Goal: Task Accomplishment & Management: Use online tool/utility

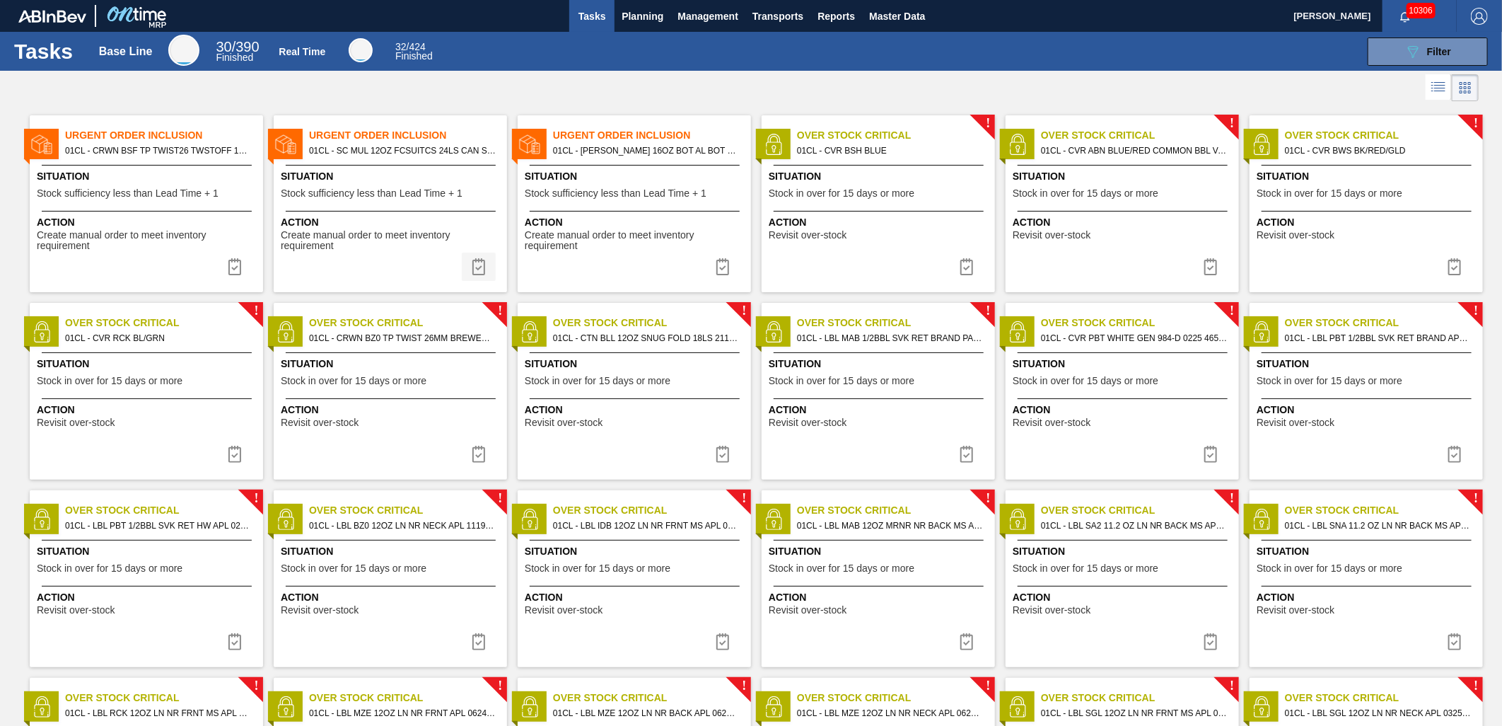
click at [476, 263] on img at bounding box center [478, 266] width 17 height 17
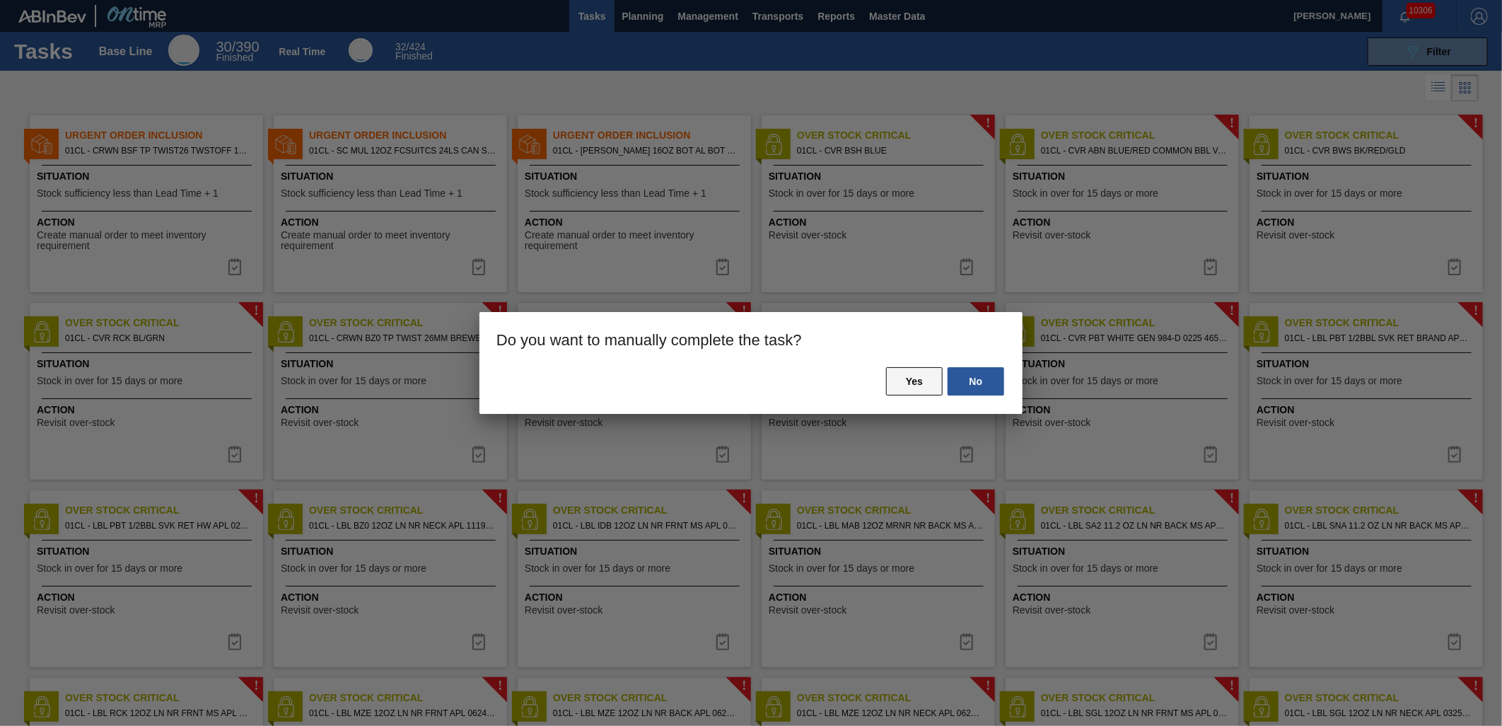
click at [906, 383] on button "Yes" at bounding box center [914, 381] width 57 height 28
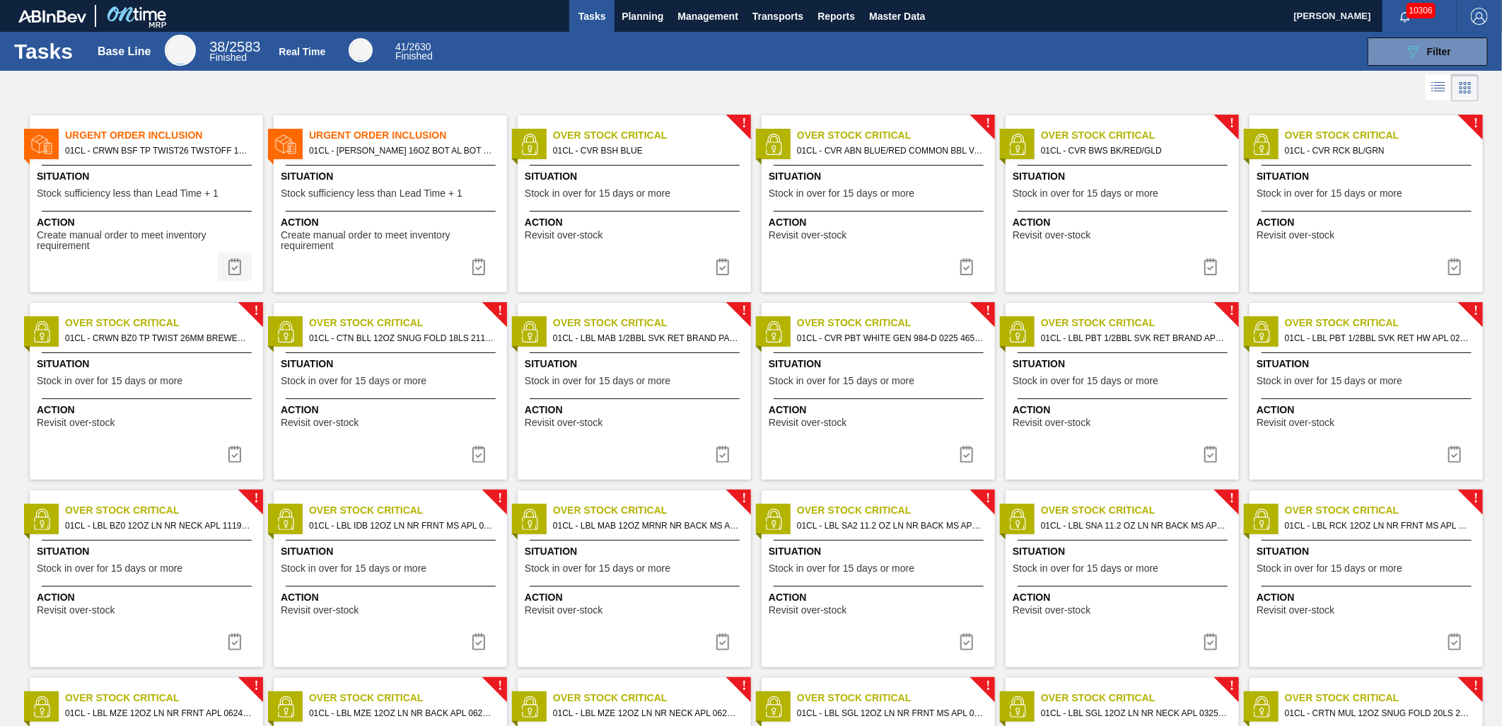
click at [243, 274] on button at bounding box center [235, 267] width 34 height 28
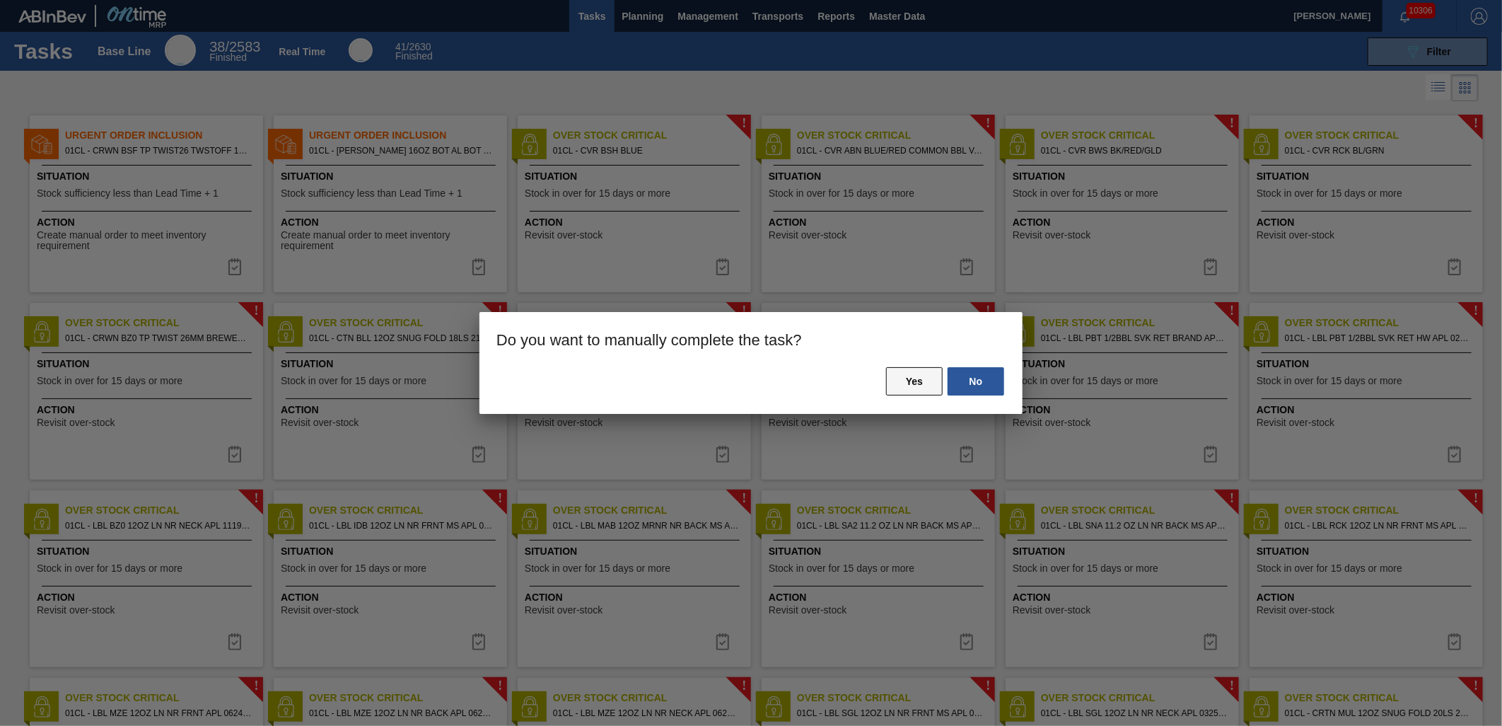
click at [903, 382] on button "Yes" at bounding box center [914, 381] width 57 height 28
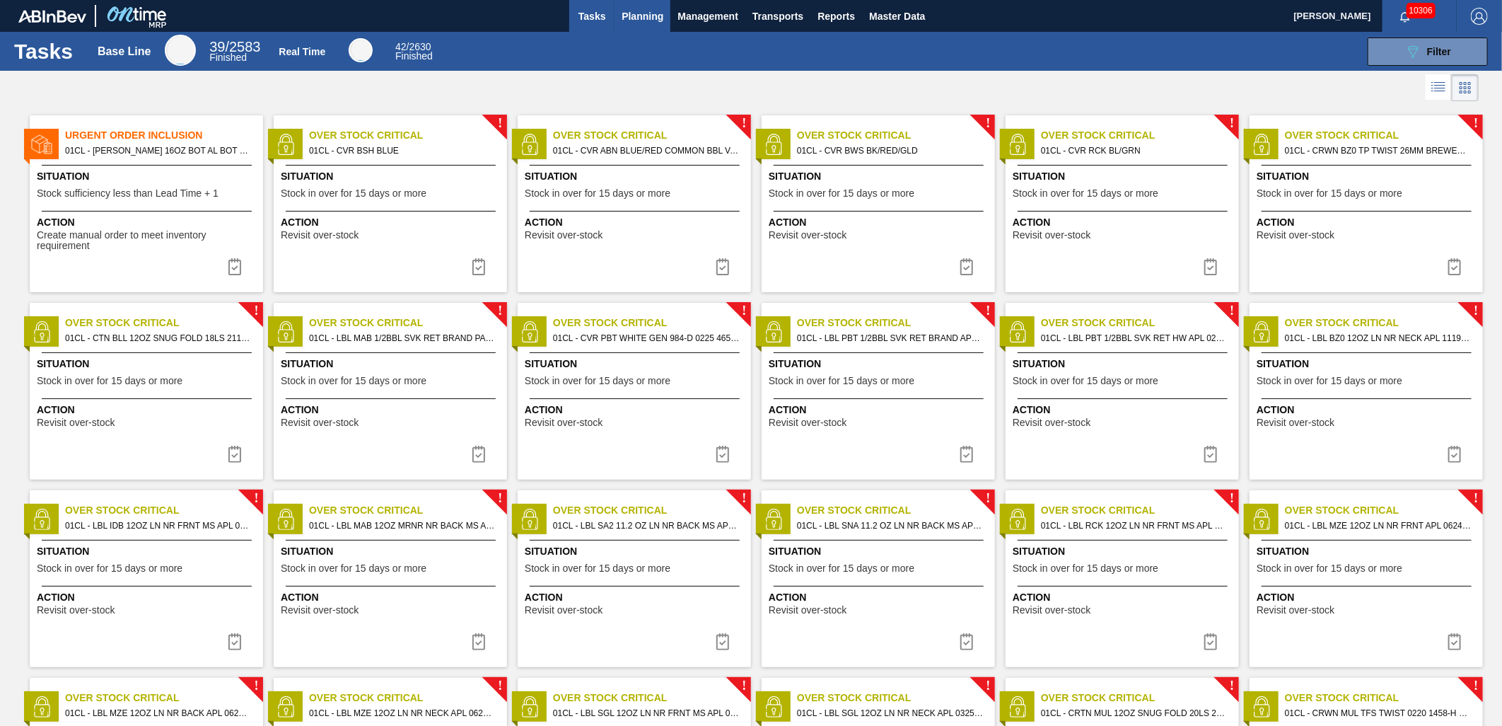
click at [627, 15] on span "Planning" at bounding box center [643, 16] width 42 height 17
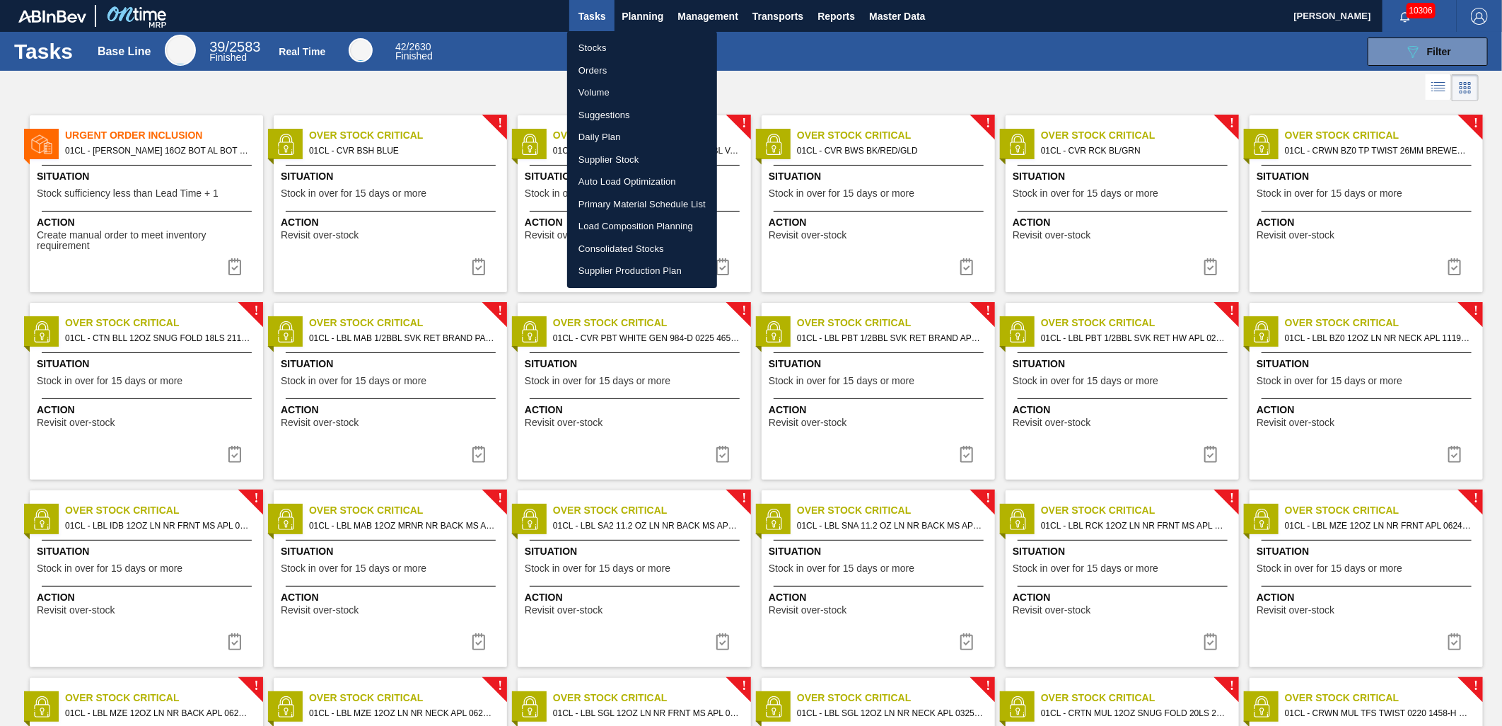
click at [614, 227] on li "Load Composition Planning" at bounding box center [642, 226] width 150 height 23
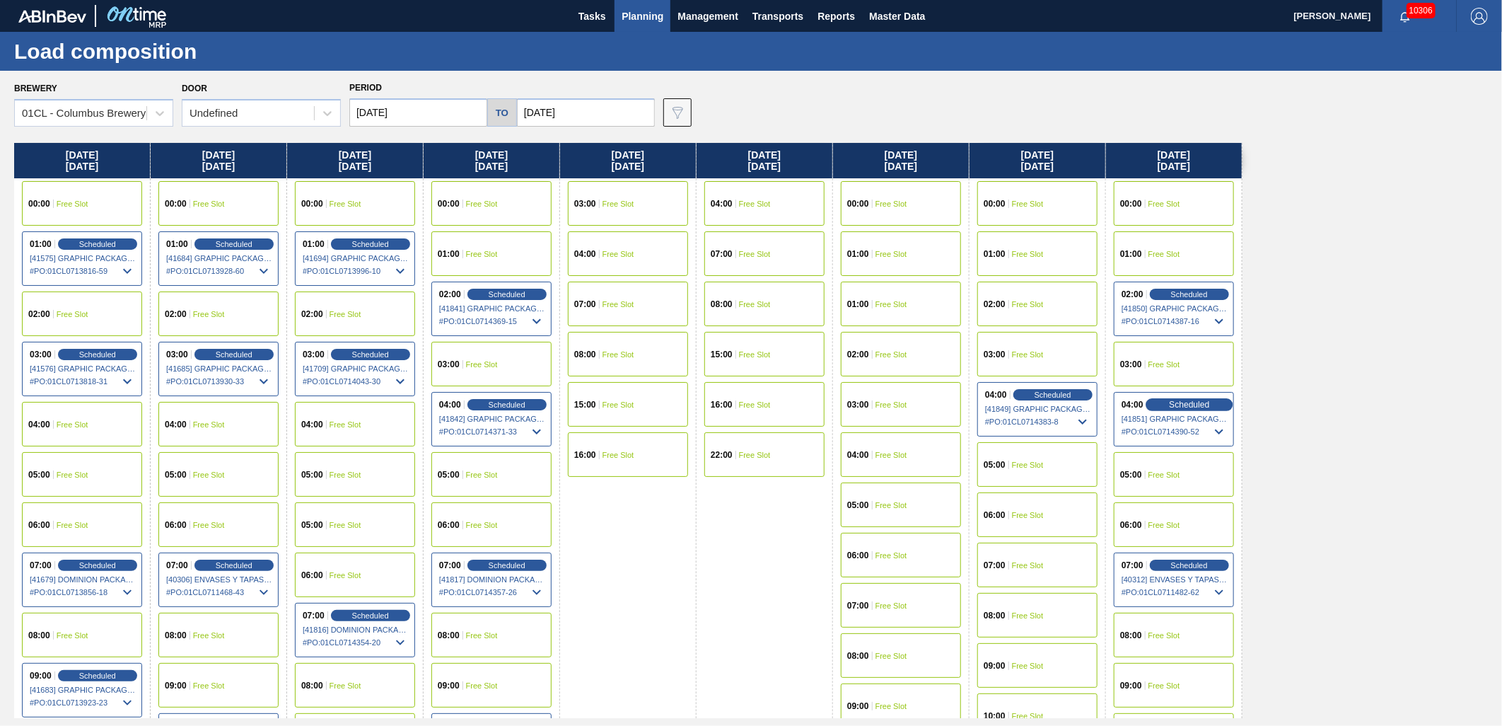
click at [1173, 403] on span "Scheduled" at bounding box center [1189, 404] width 40 height 9
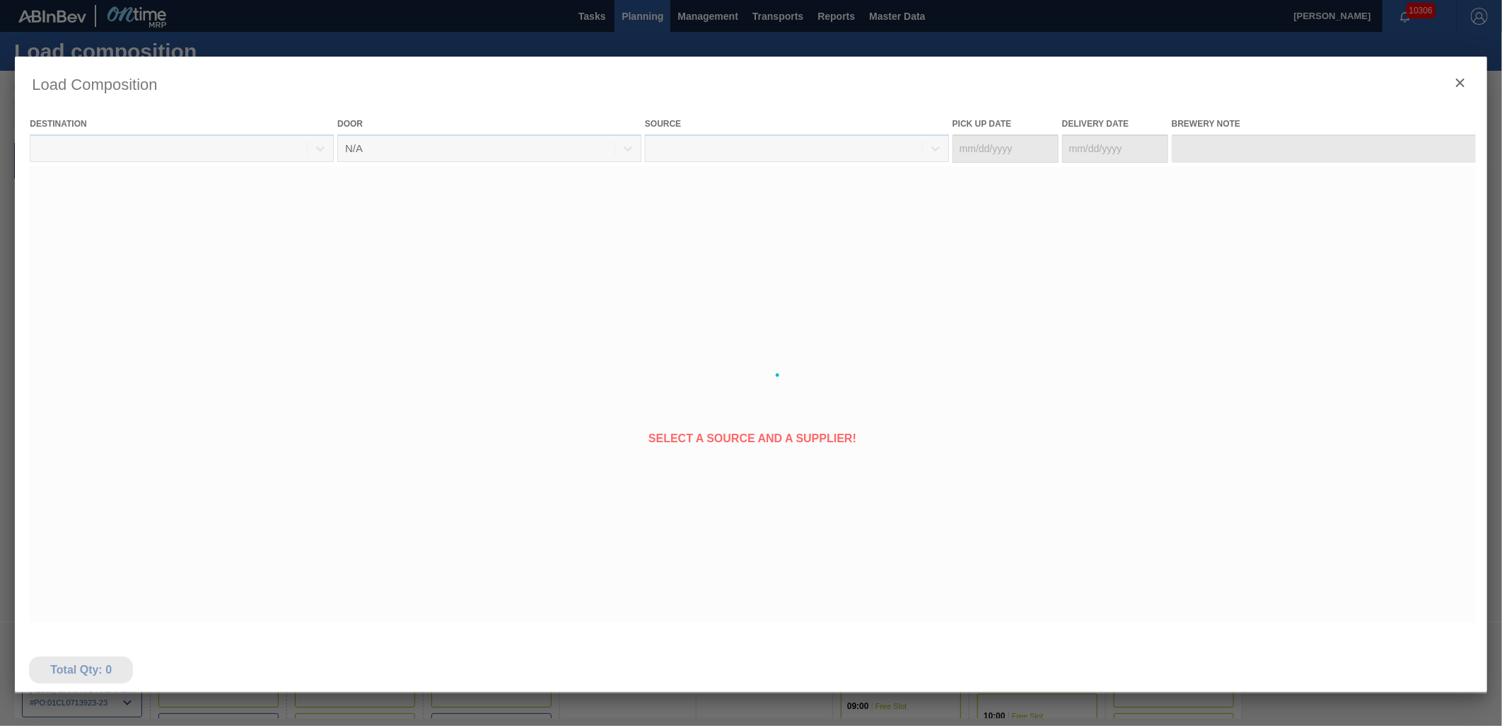
type Date "[DATE]"
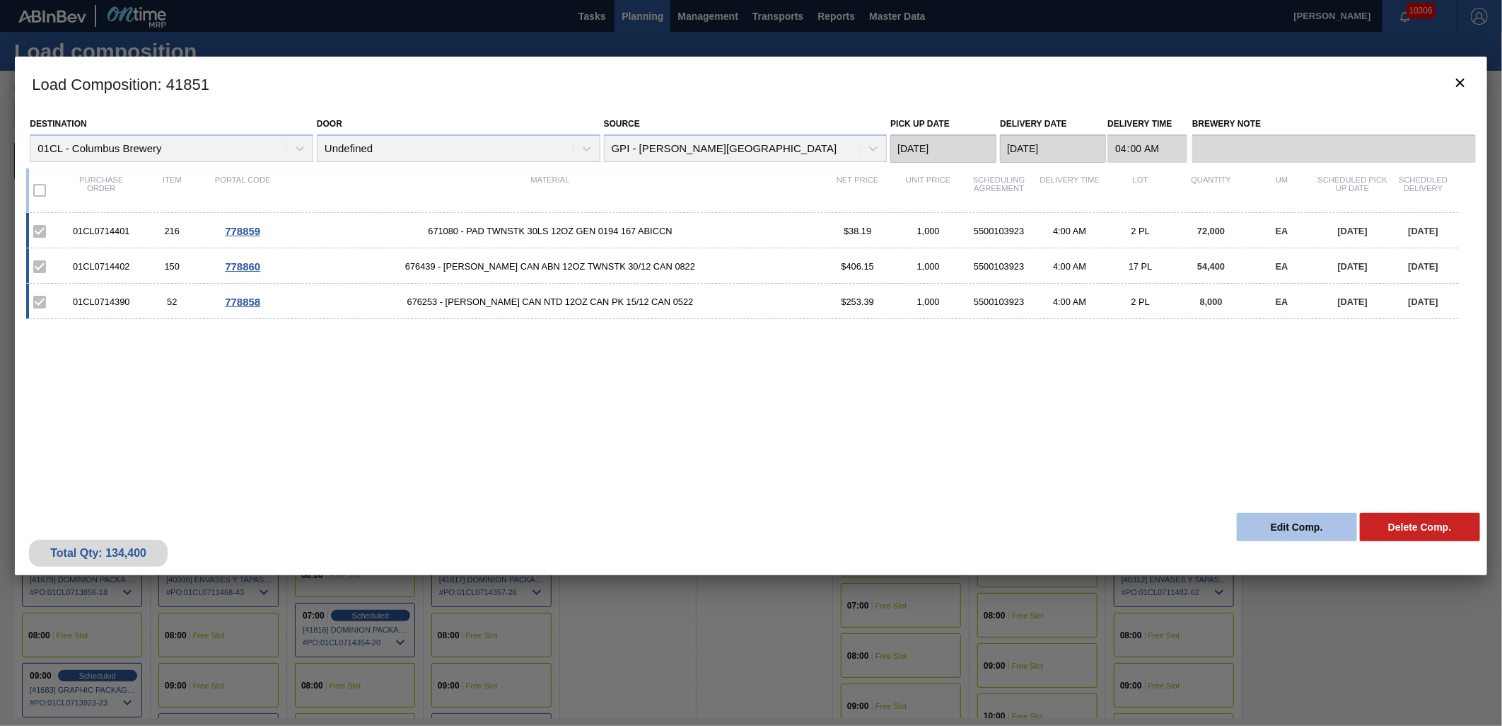
click at [1268, 527] on button "Edit Comp." at bounding box center [1297, 527] width 120 height 28
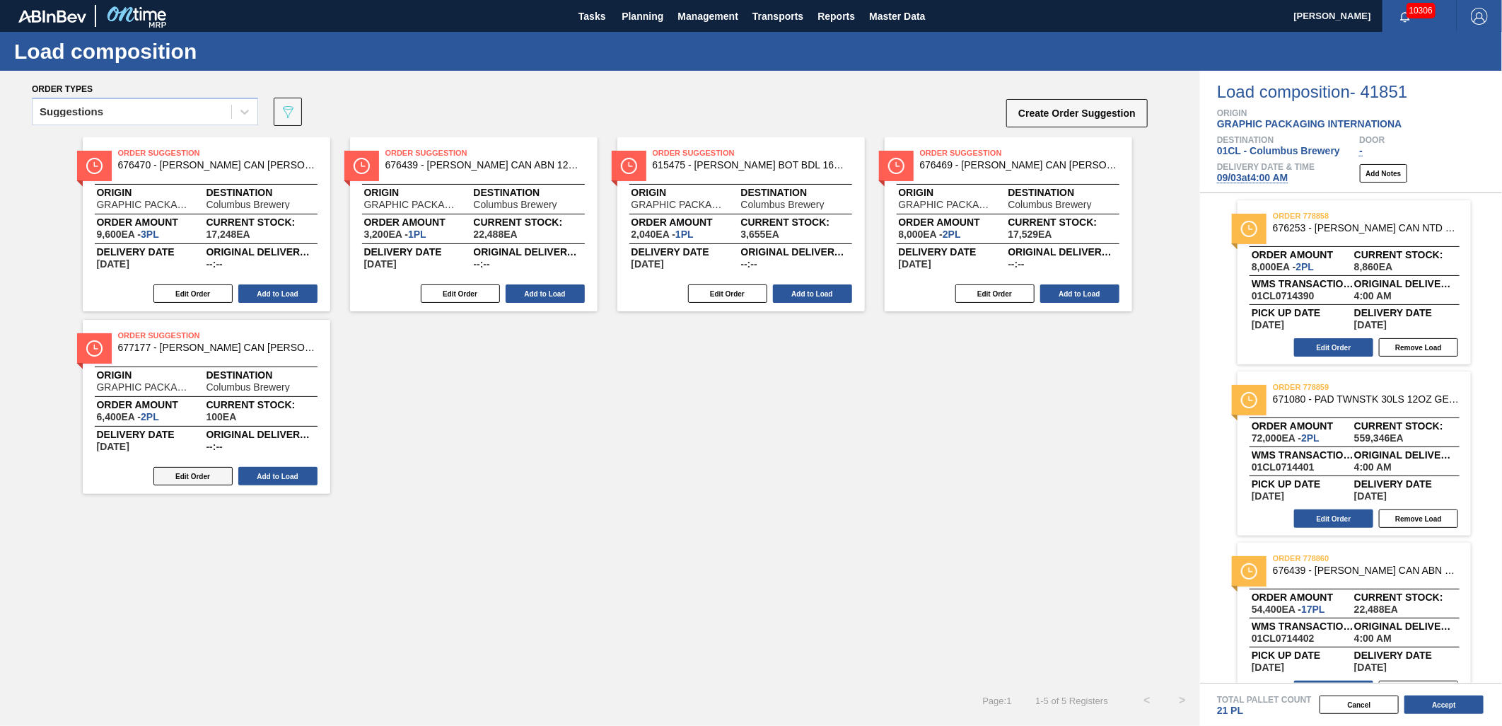
click at [198, 479] on button "Edit Order" at bounding box center [192, 476] width 79 height 18
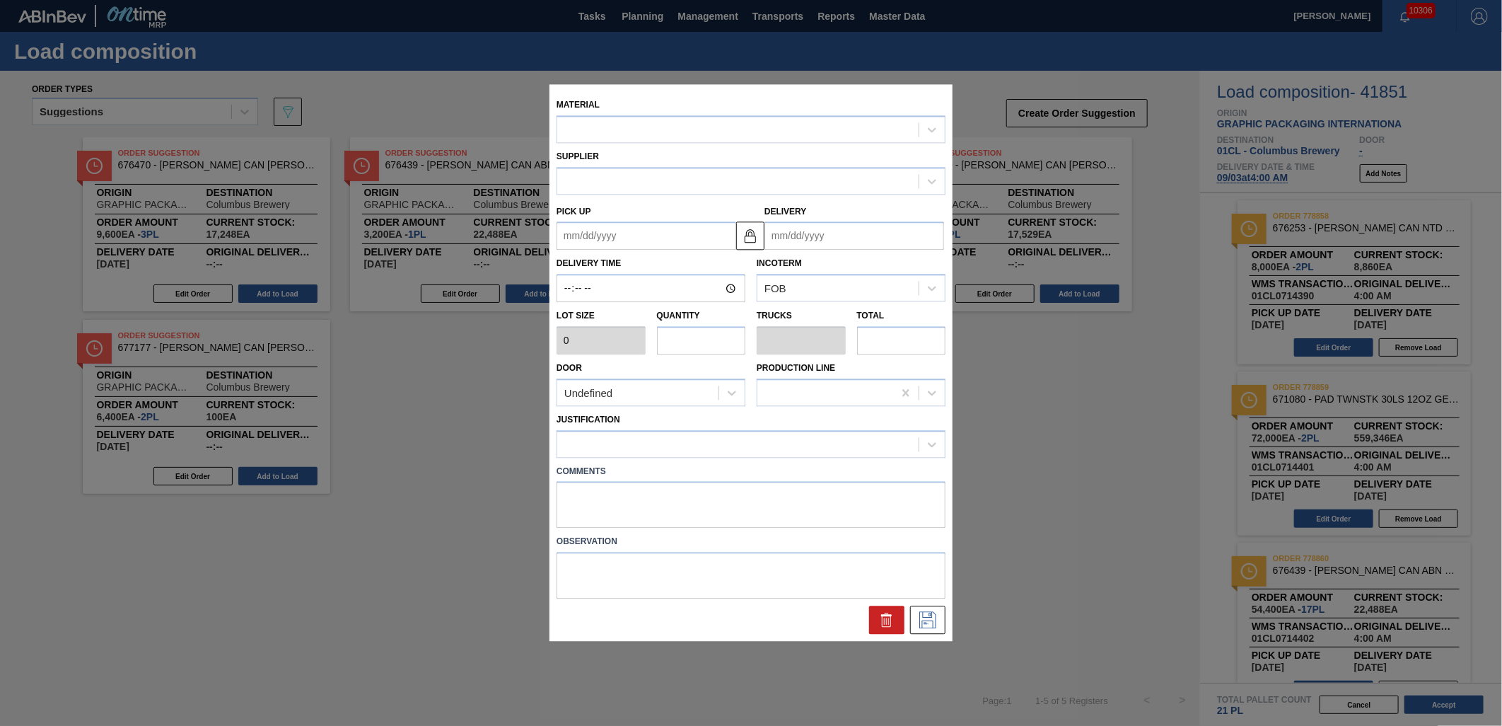
type input "3,200"
type input "2"
type input "0.077"
type input "6,400"
type up "[DATE]"
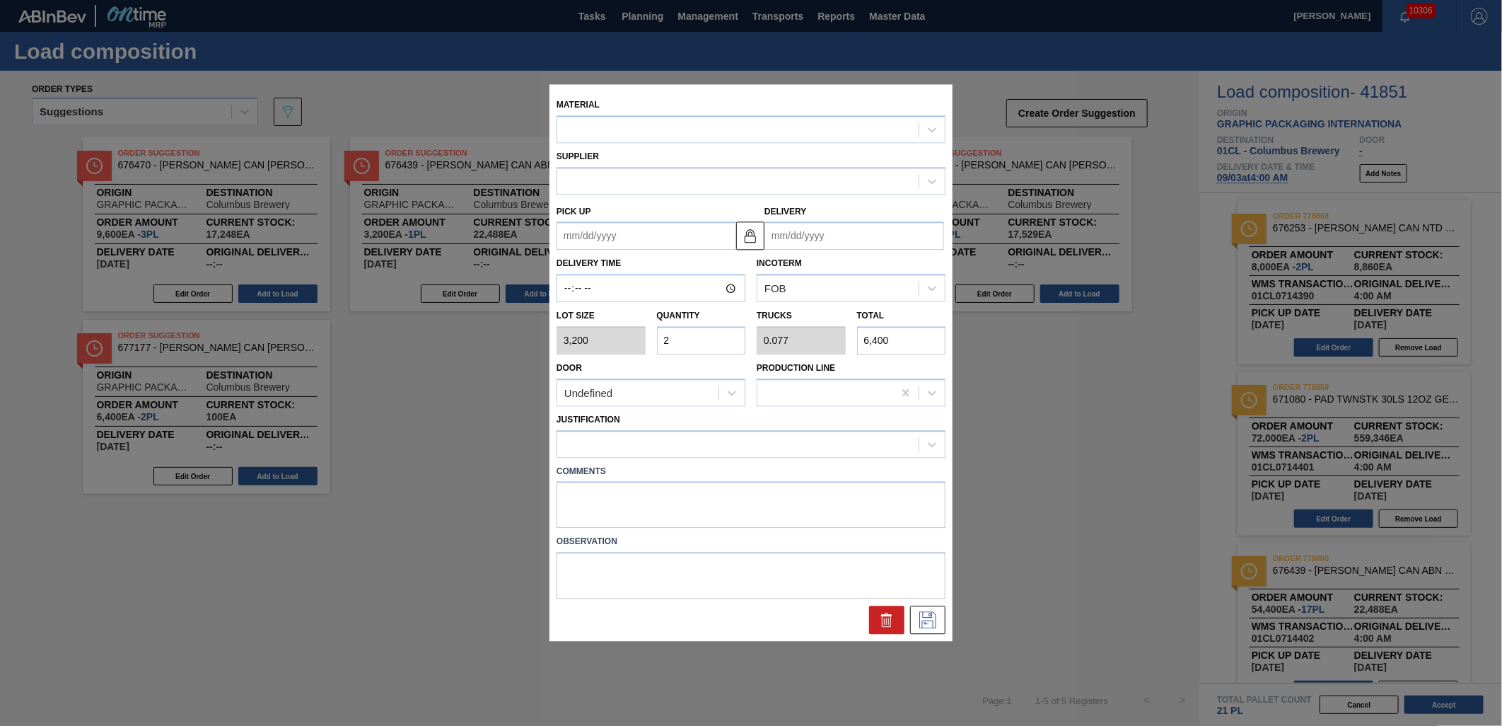
type input "[DATE]"
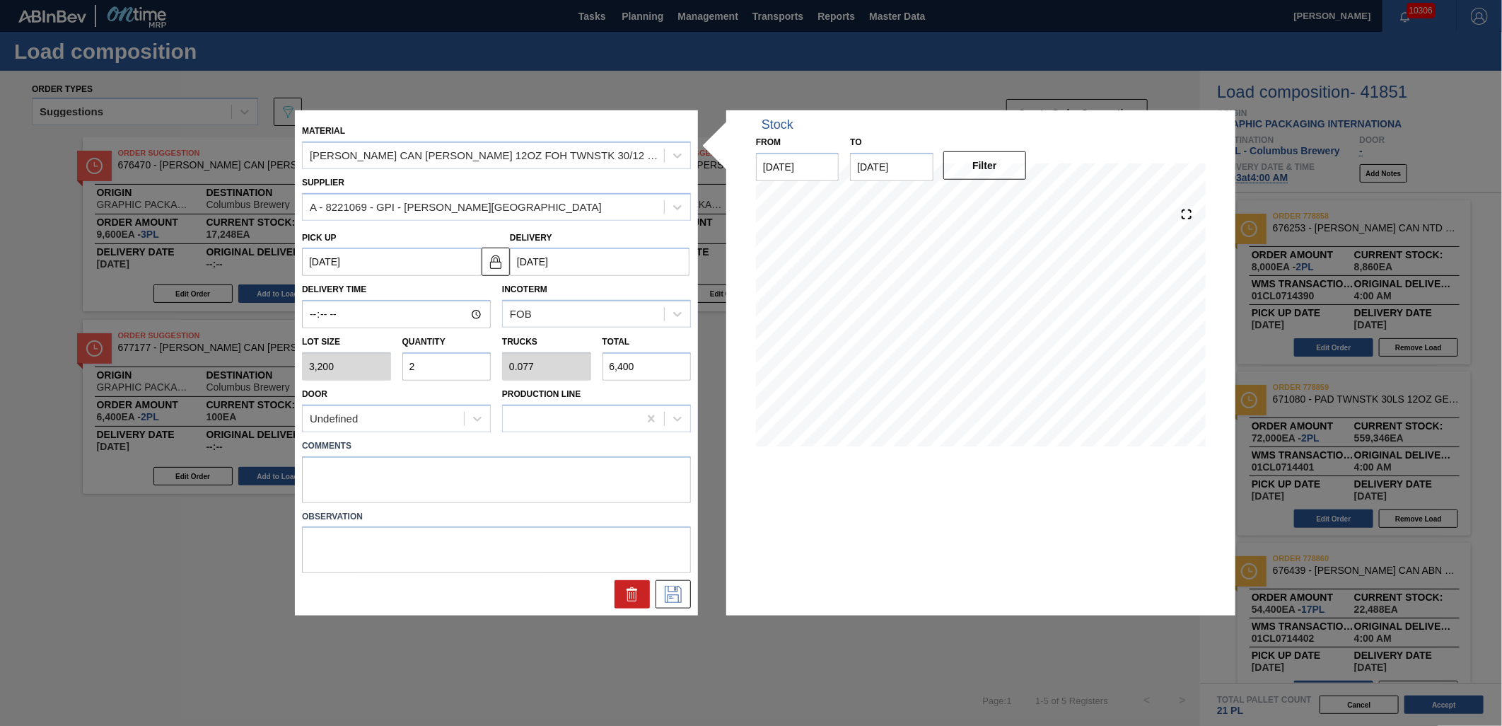
click at [637, 362] on input "6,400" at bounding box center [647, 366] width 89 height 28
type input "0.2"
type input "0.008"
type input "640"
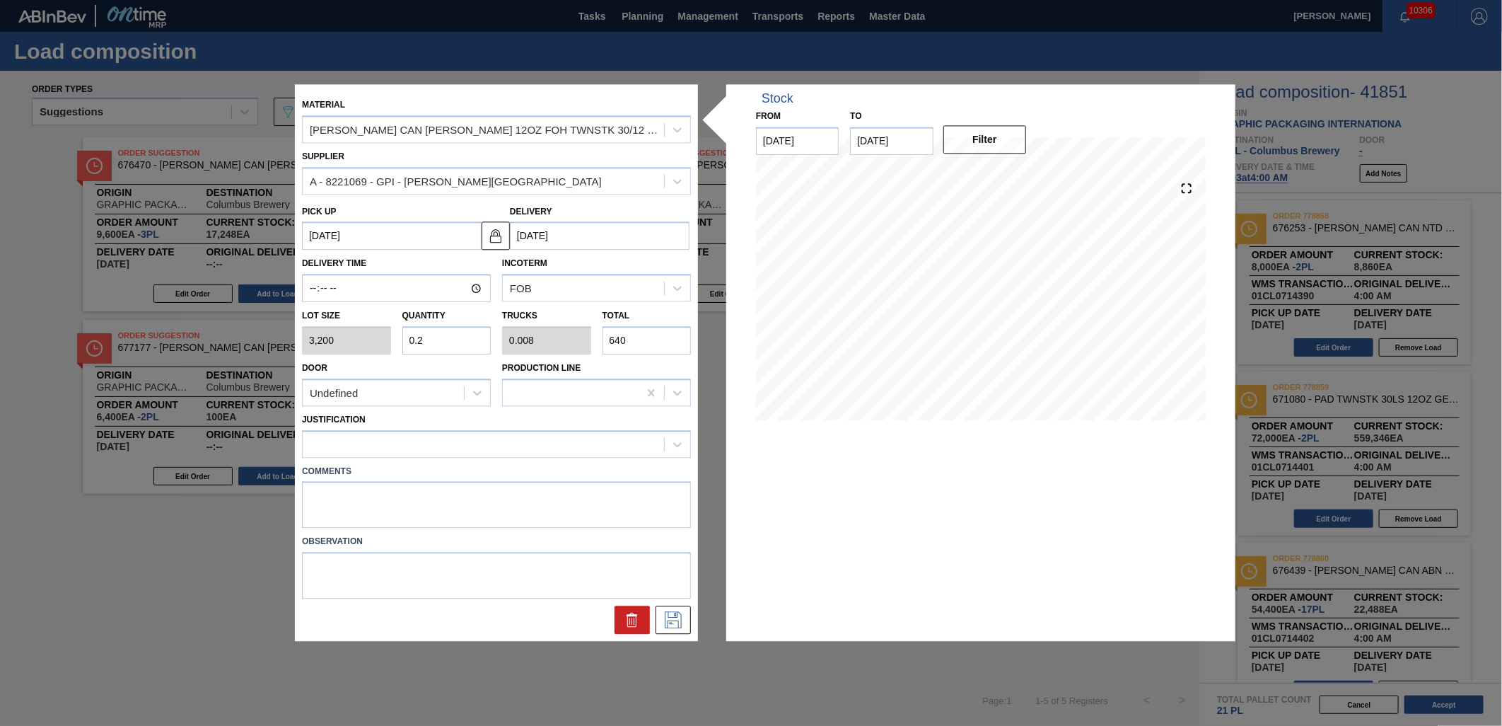
type input "0.02"
type input "0.001"
type input "6"
type input "0.002"
type input "0"
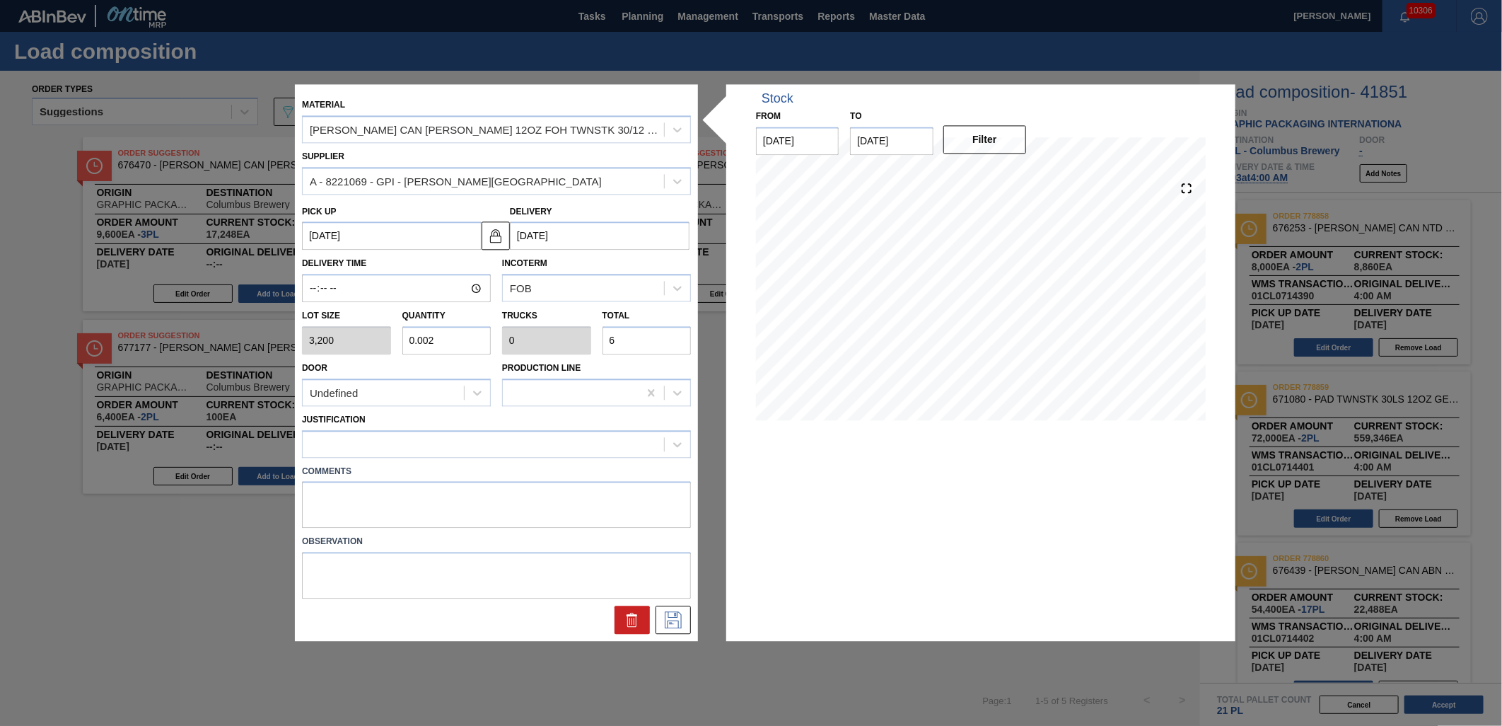
type input "0"
type input "0.001"
type input "3"
type input "0.012"
type input "38"
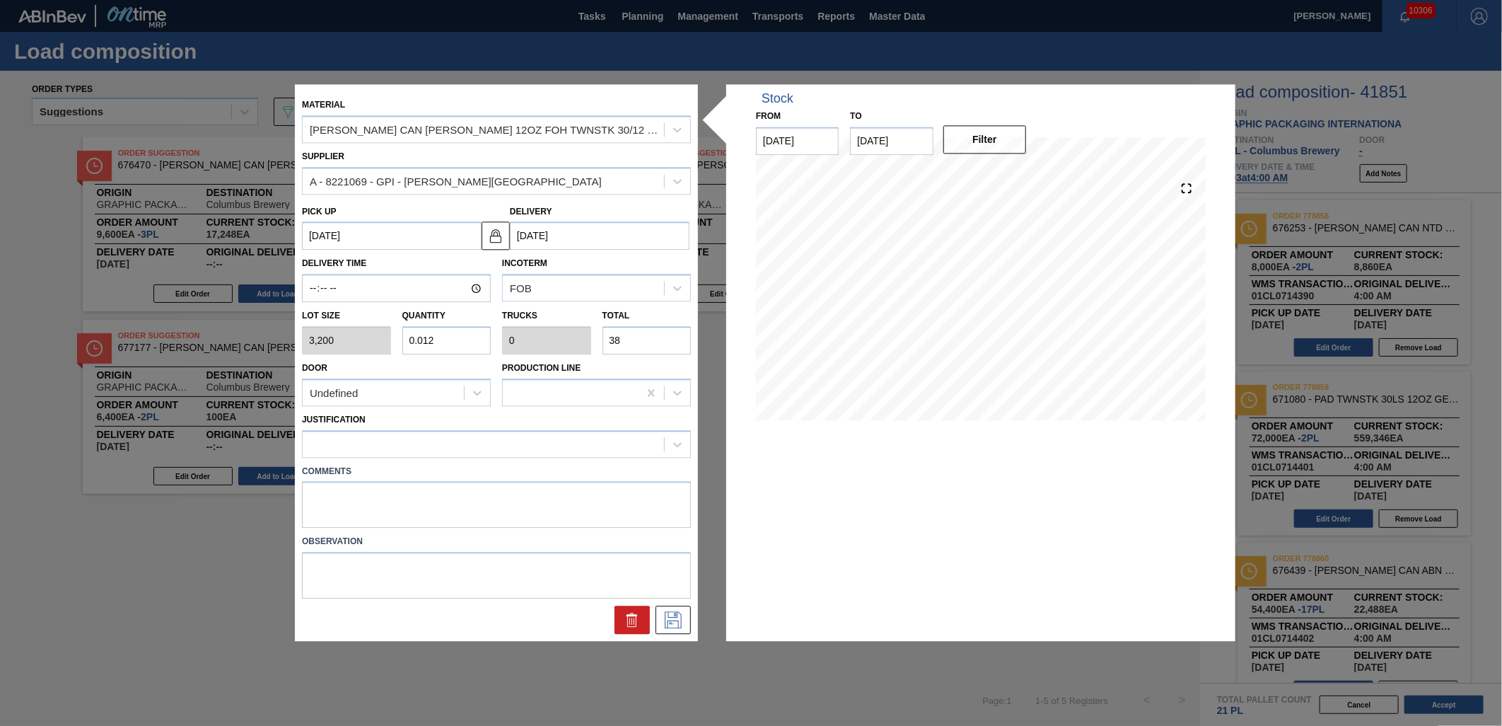
type input "0.119"
type input "0.005"
type input "380"
type input "1.188"
type input "0.046"
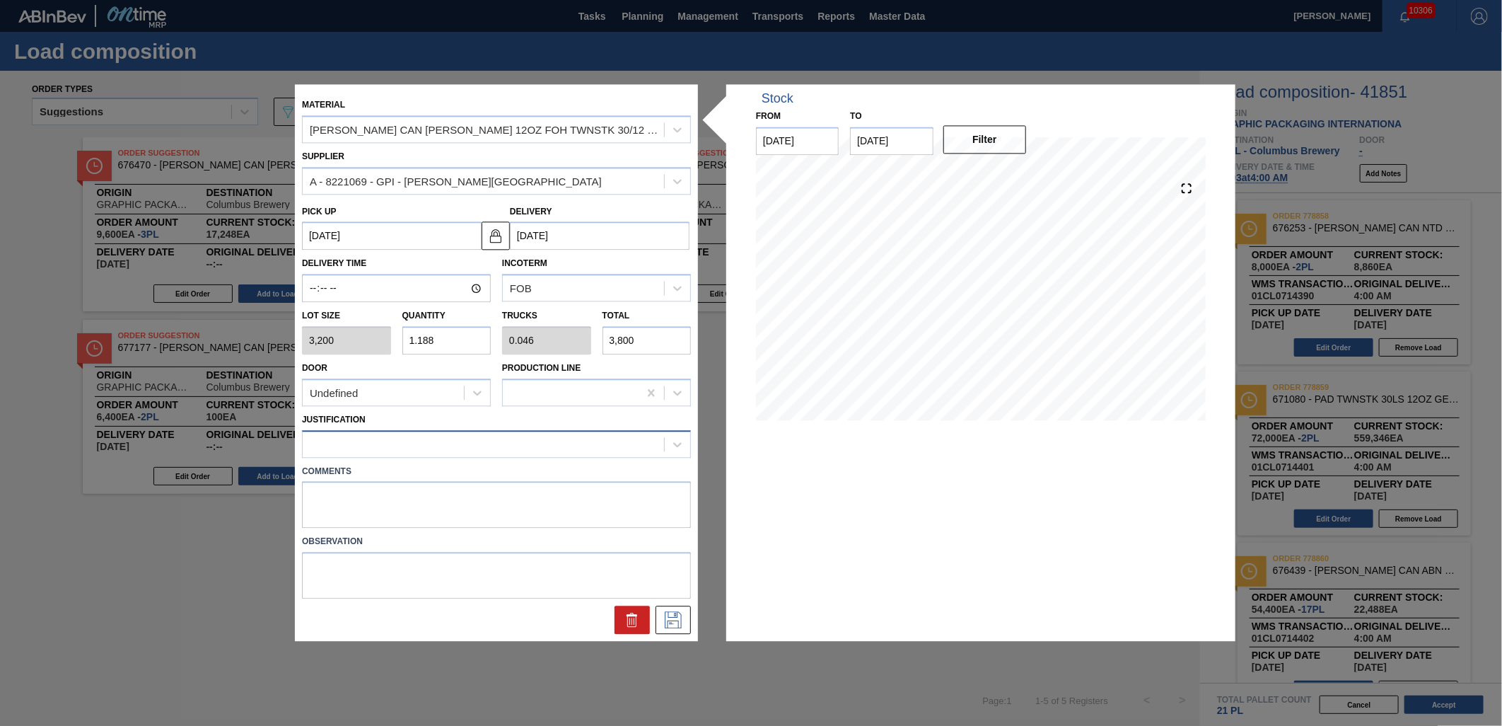
type input "3,800"
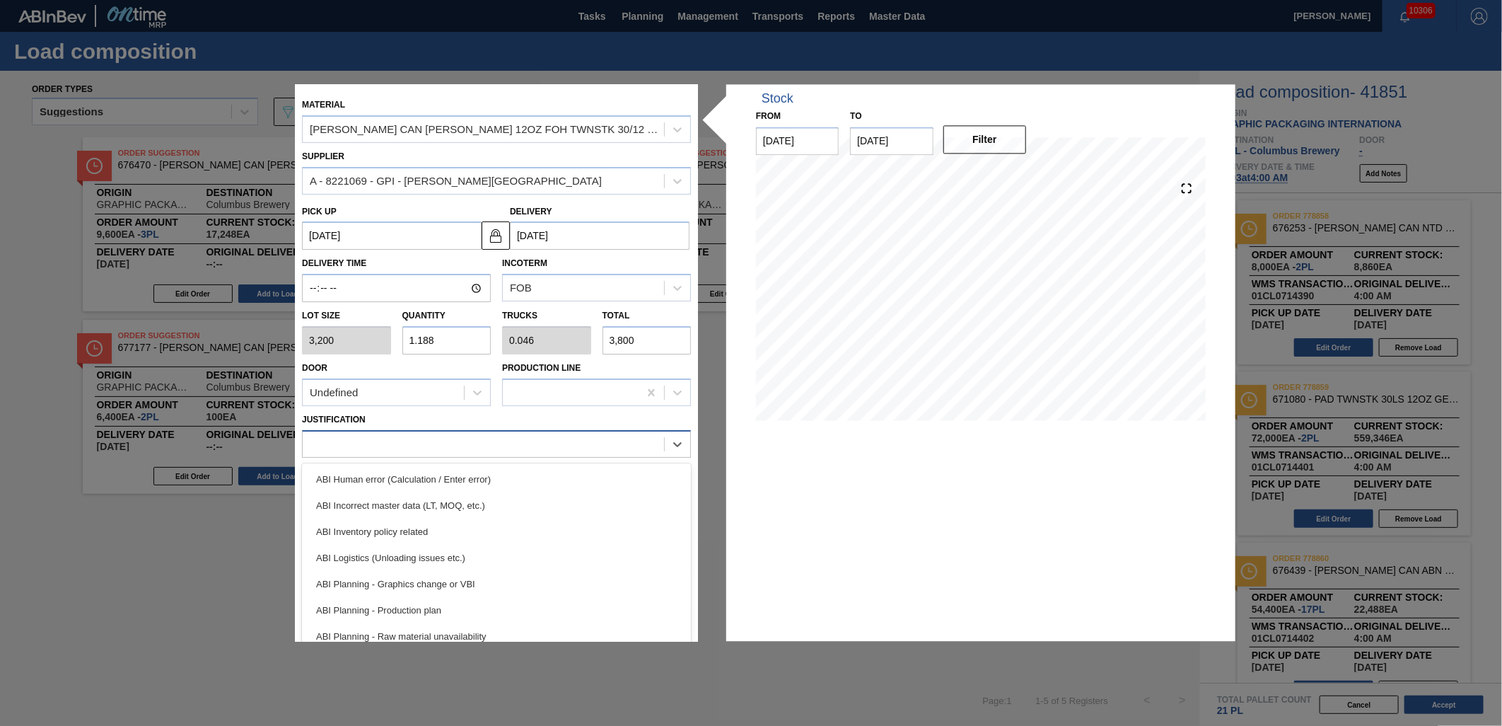
click at [541, 447] on div at bounding box center [483, 444] width 361 height 21
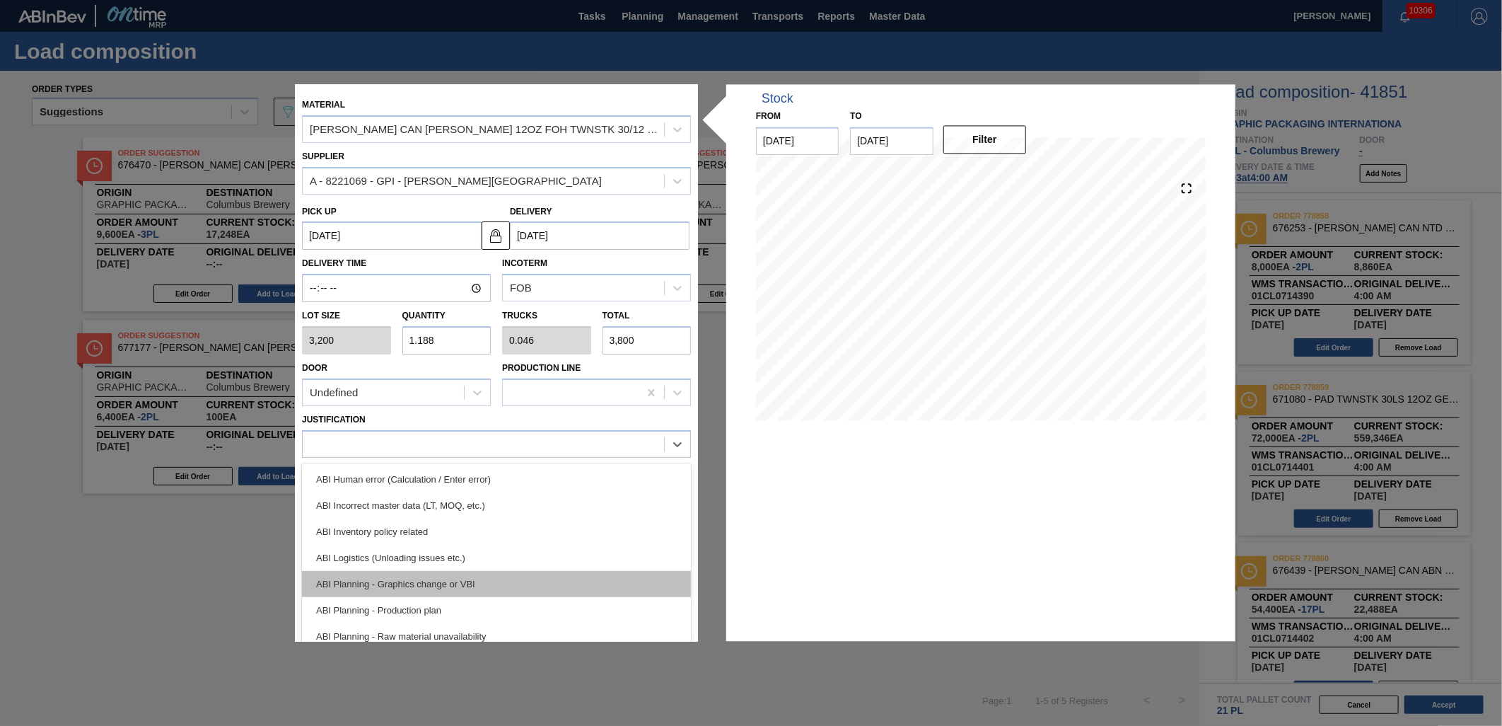
click at [529, 576] on div "ABI Planning - Graphics change or VBI" at bounding box center [496, 584] width 389 height 26
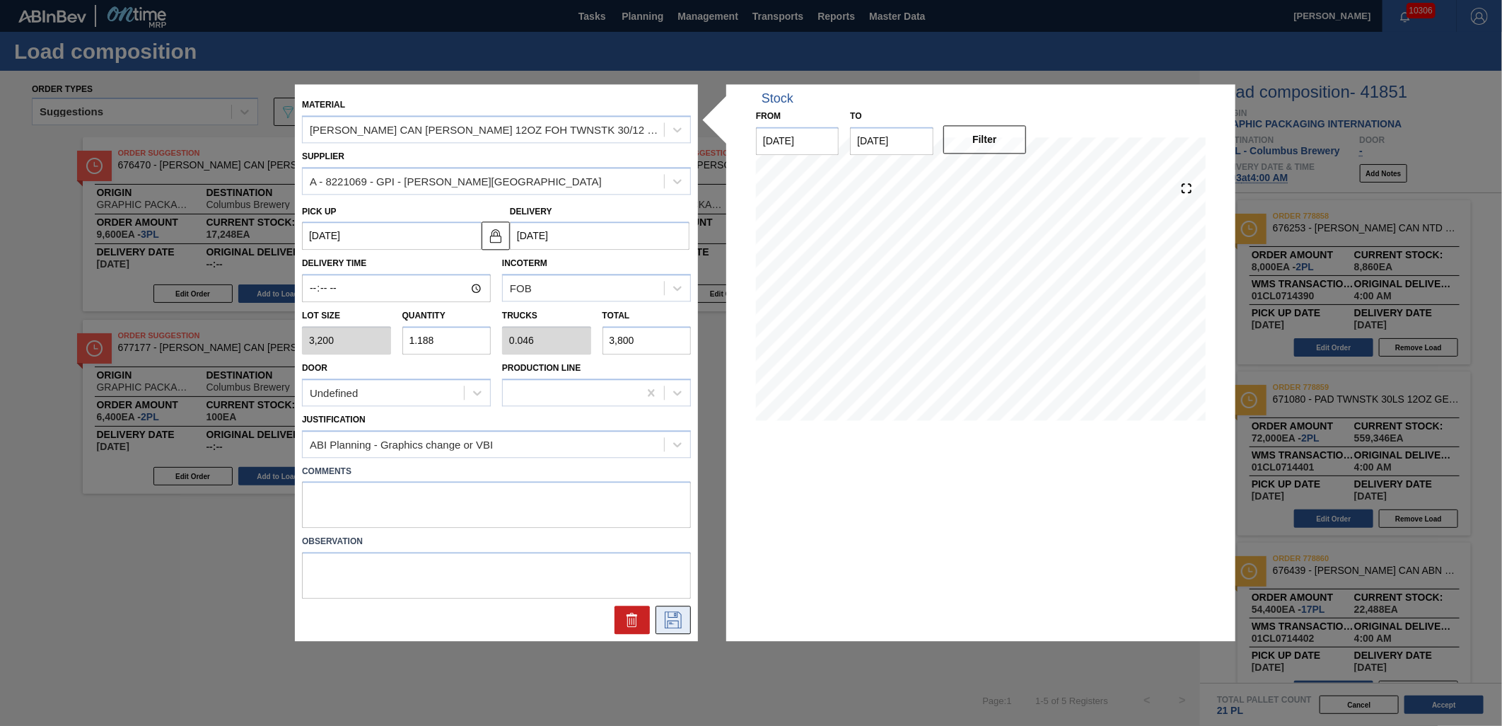
click at [679, 619] on icon at bounding box center [673, 620] width 23 height 17
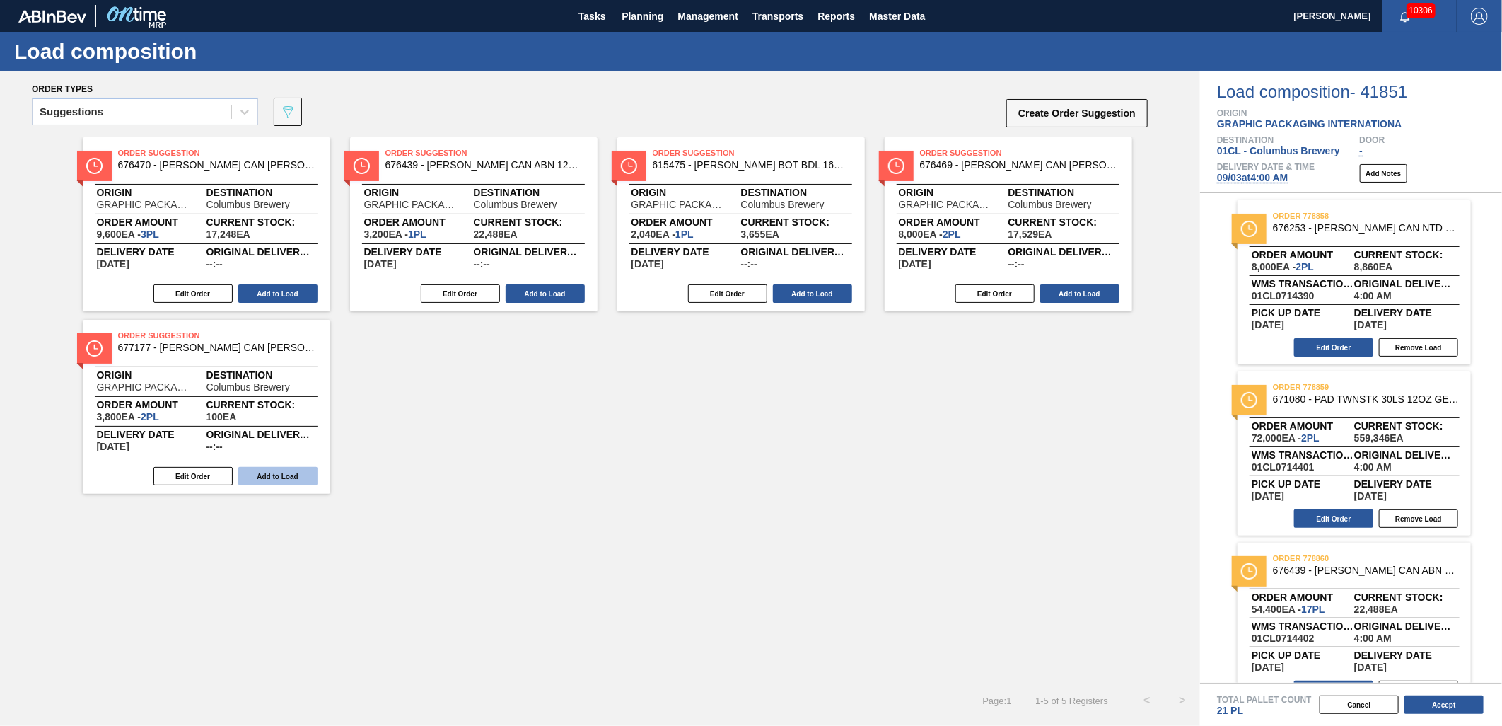
click at [288, 475] on button "Add to Load" at bounding box center [277, 476] width 79 height 18
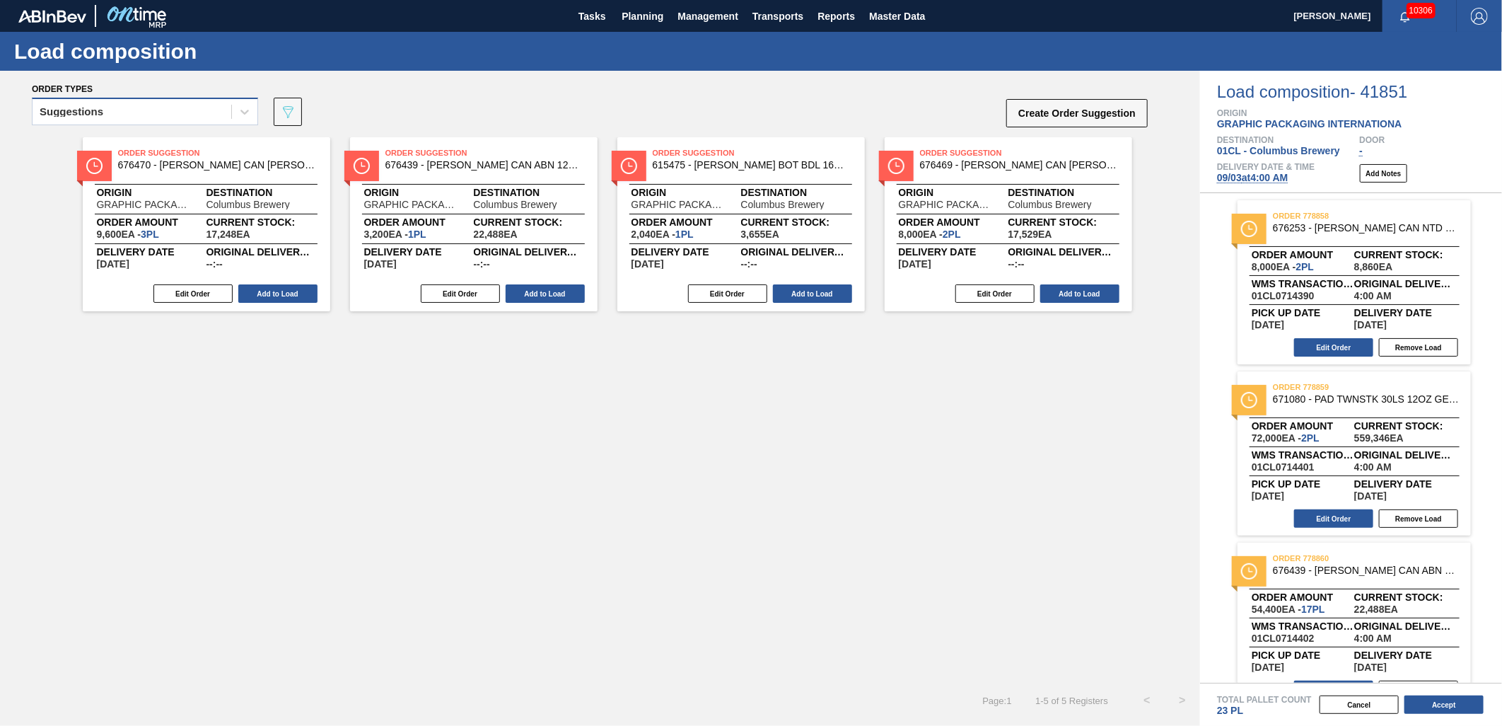
click at [212, 116] on div "Suggestions" at bounding box center [132, 112] width 199 height 21
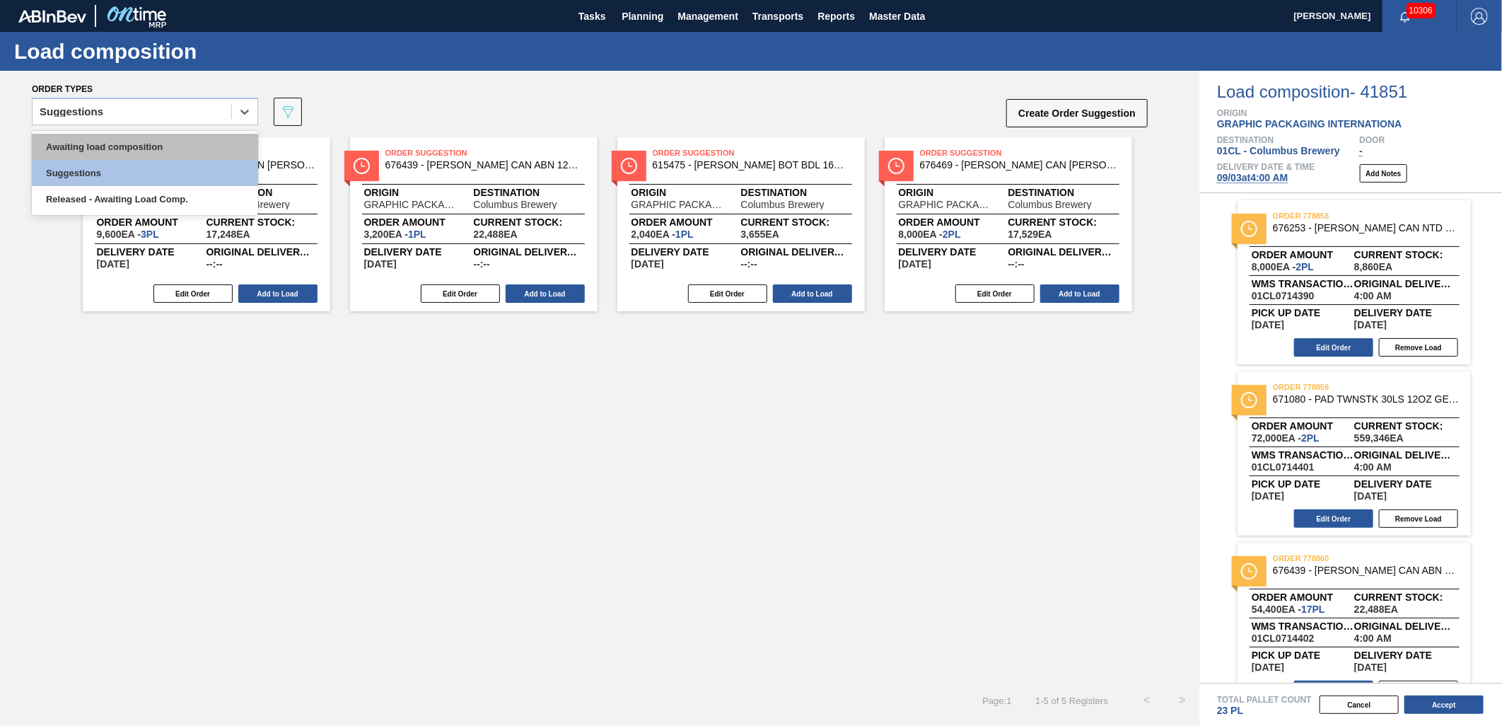
click at [158, 135] on div "Awaiting load composition" at bounding box center [145, 147] width 226 height 26
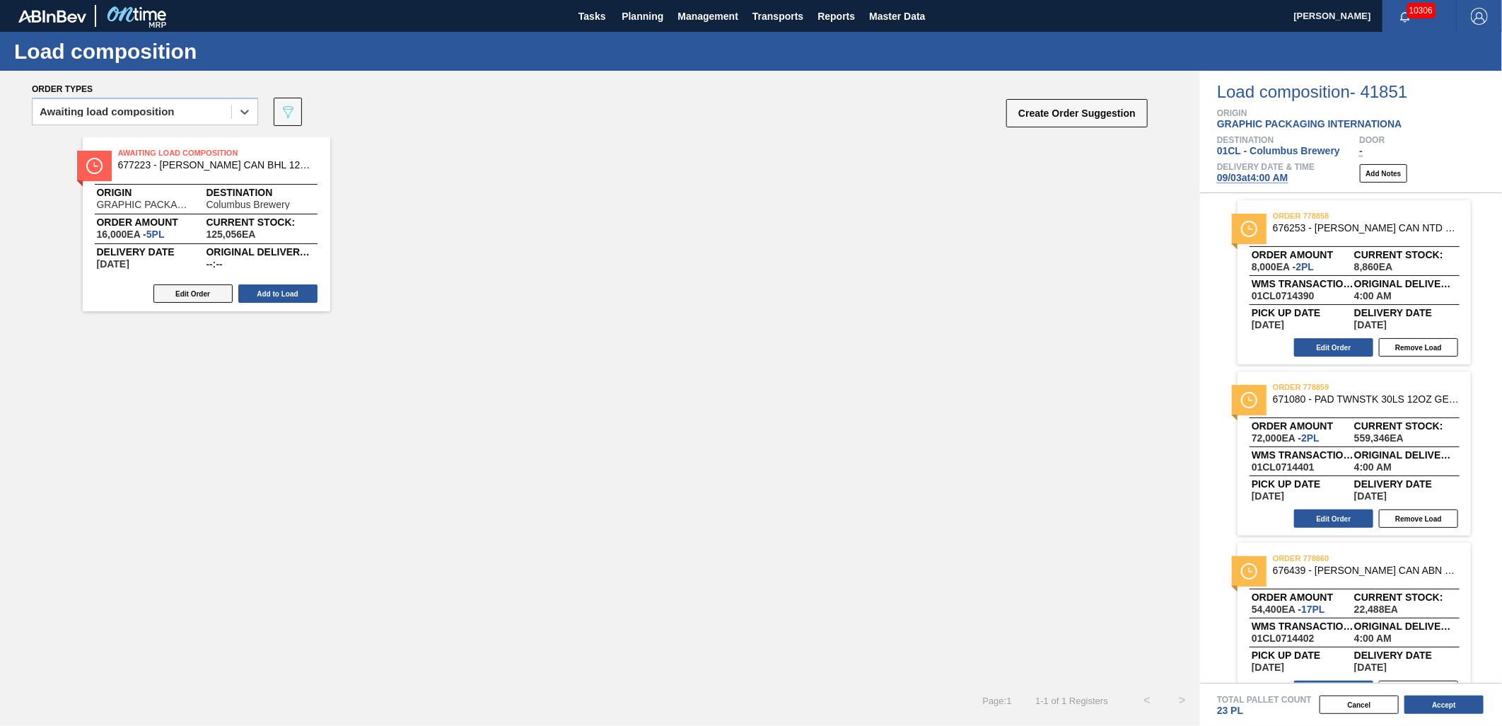
click at [180, 290] on button "Edit Order" at bounding box center [192, 293] width 79 height 18
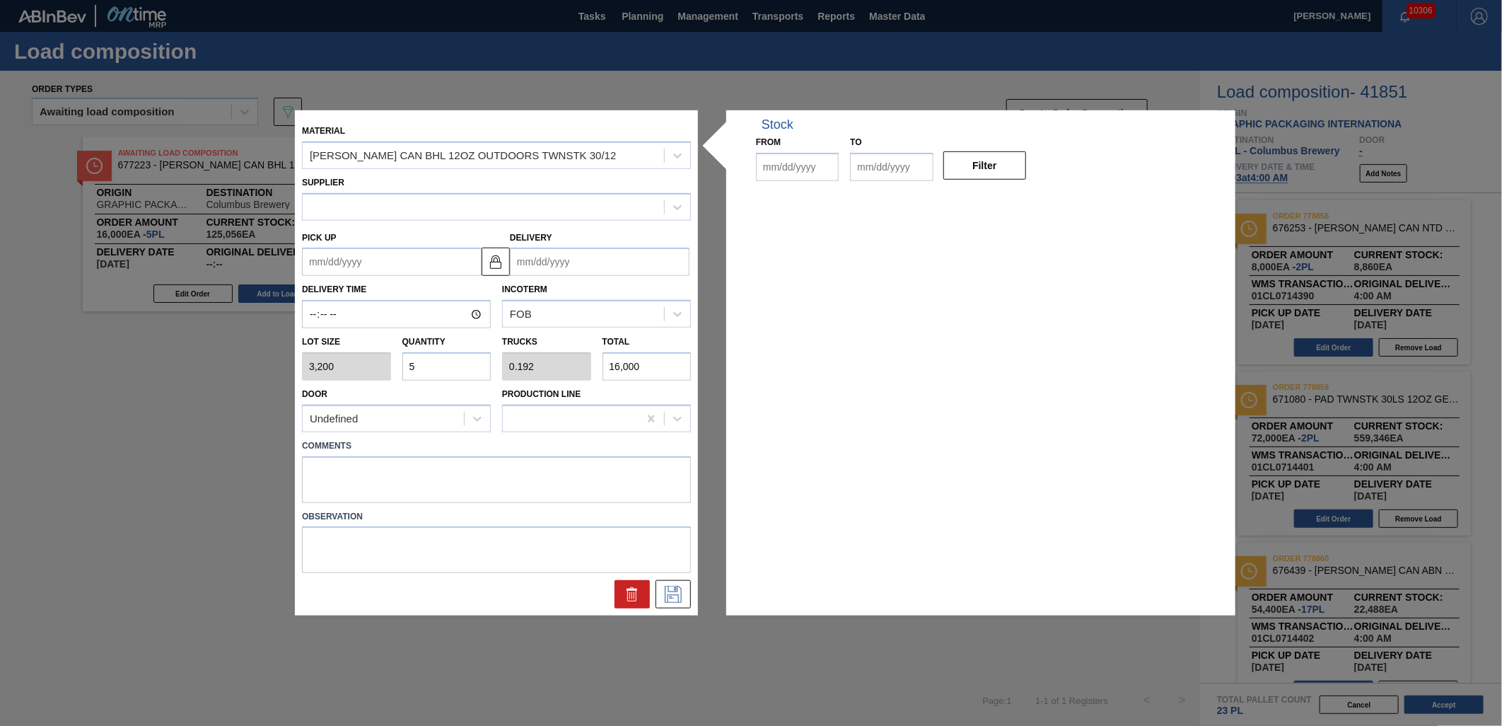
type input "3,200"
type input "5"
type input "0.192"
type input "16,000"
type up "[DATE]"
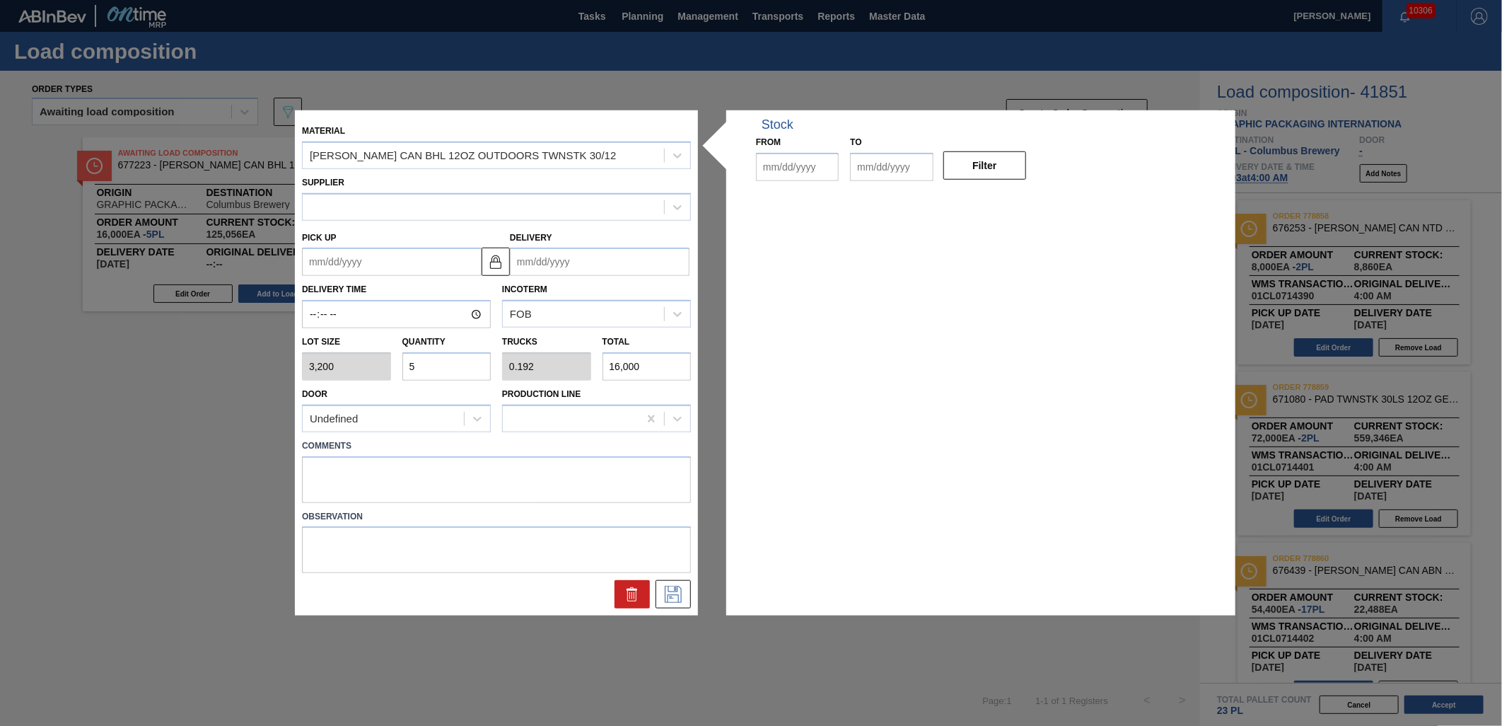
type input "[DATE]"
click at [625, 593] on icon at bounding box center [632, 594] width 17 height 17
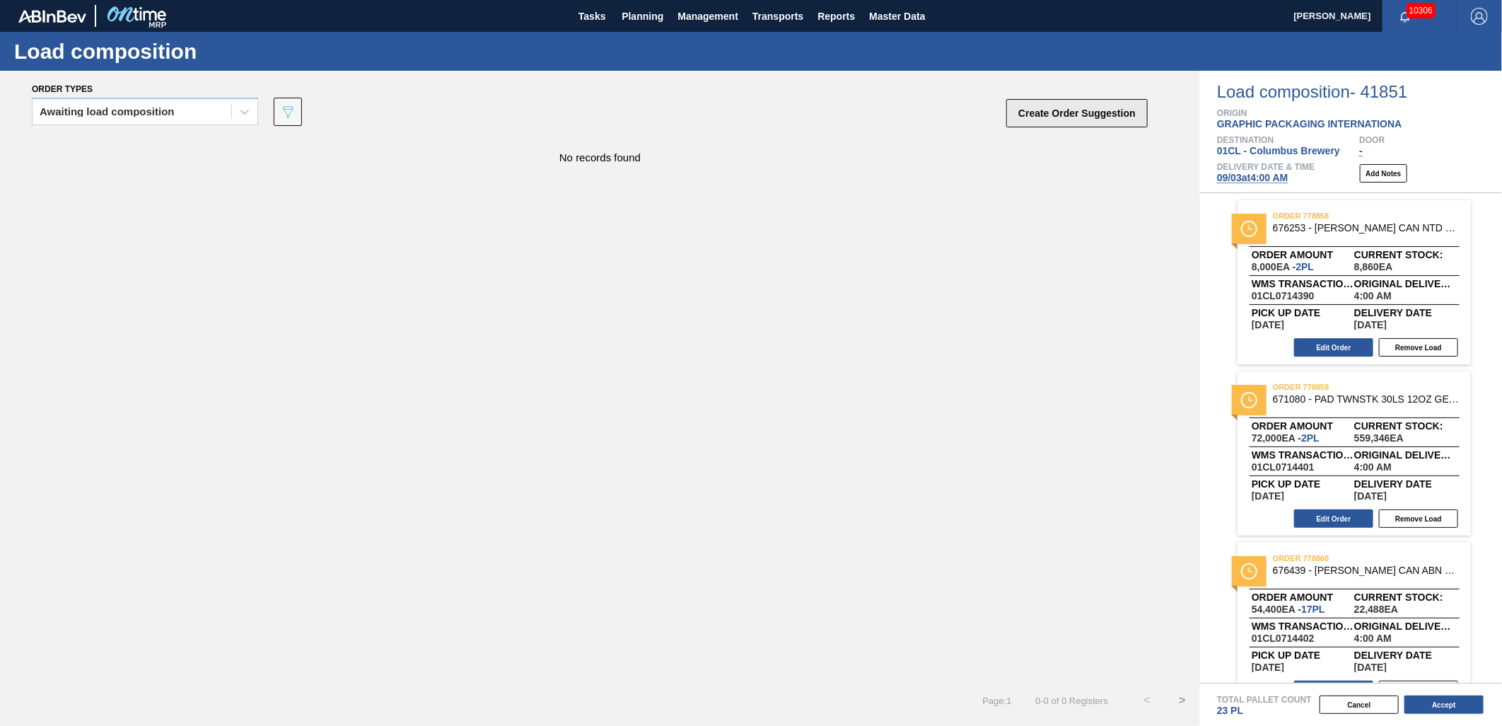
click at [1076, 115] on button "Create Order Suggestion" at bounding box center [1077, 113] width 141 height 28
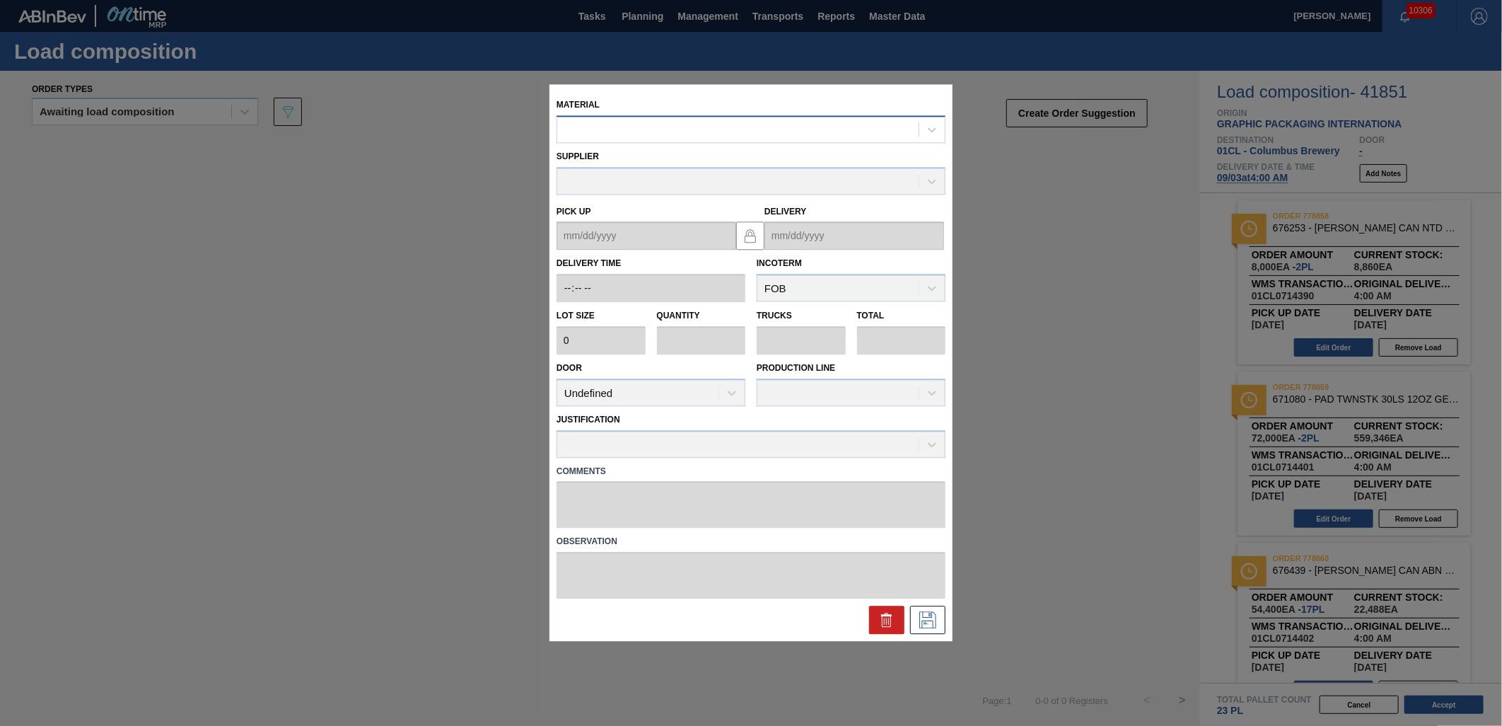
click at [748, 132] on div at bounding box center [737, 130] width 361 height 21
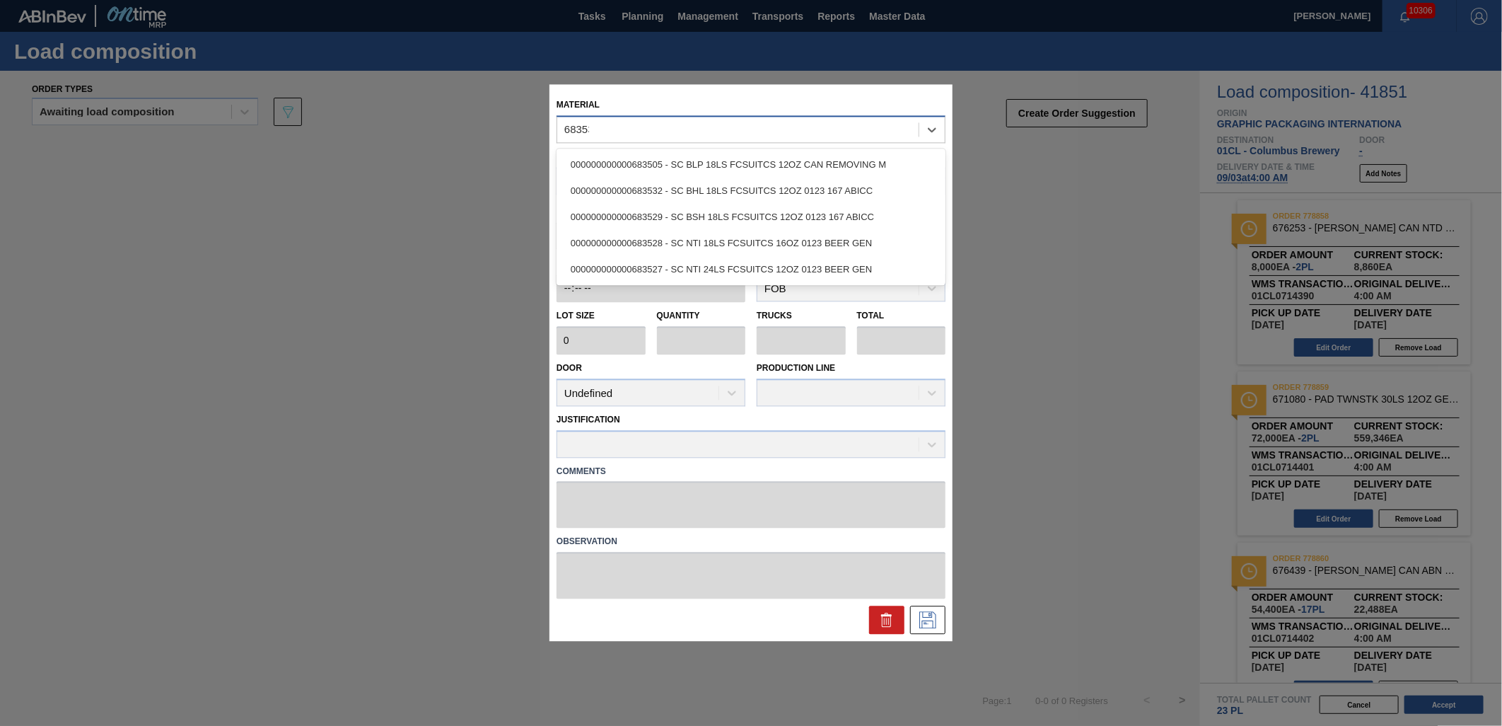
type input "683532"
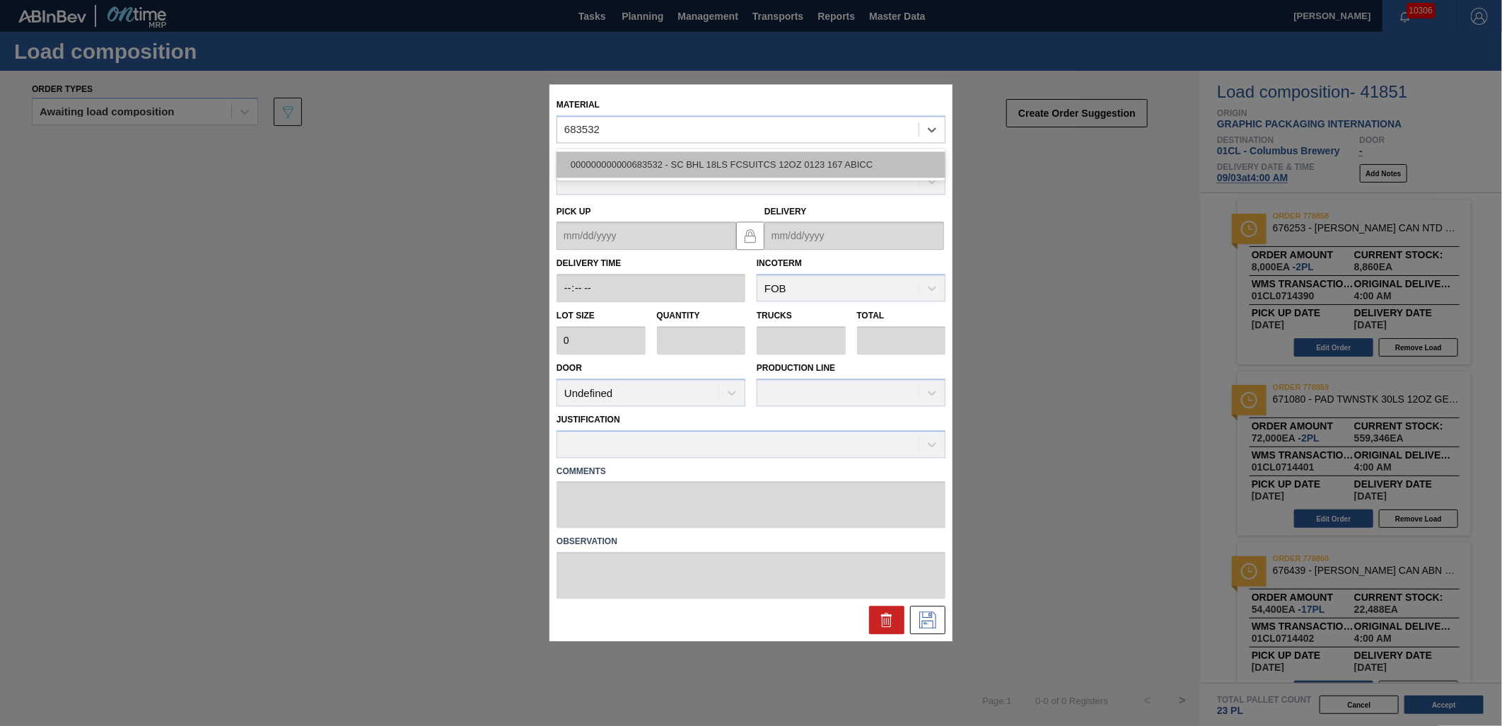
click at [753, 173] on div "000000000000683532 - SC BHL 18LS FCSUITCS 12OZ 0123 167 ABICC" at bounding box center [751, 164] width 389 height 26
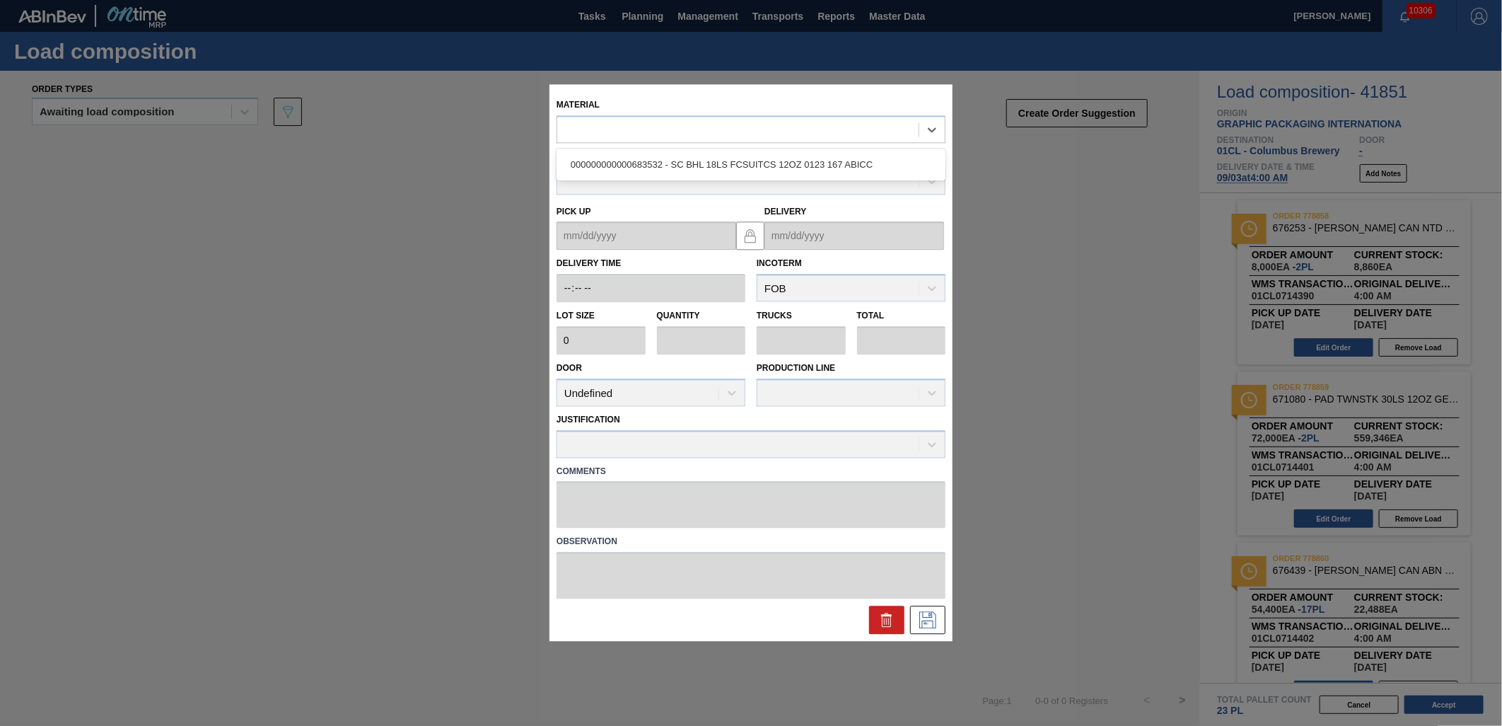
type input "4,800"
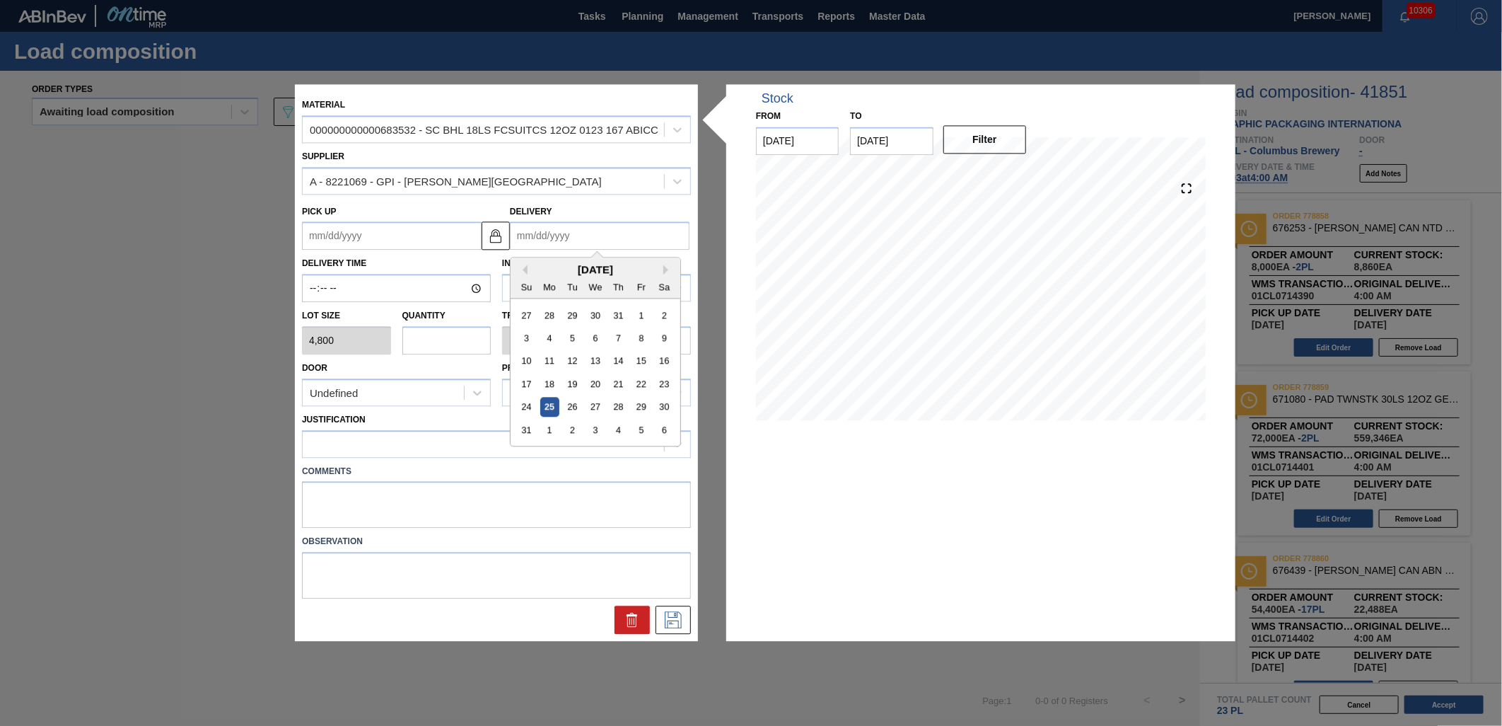
click at [595, 235] on input "Delivery" at bounding box center [600, 236] width 180 height 28
click at [601, 429] on div "3" at bounding box center [595, 430] width 19 height 19
type up "[DATE]"
type input "[DATE]"
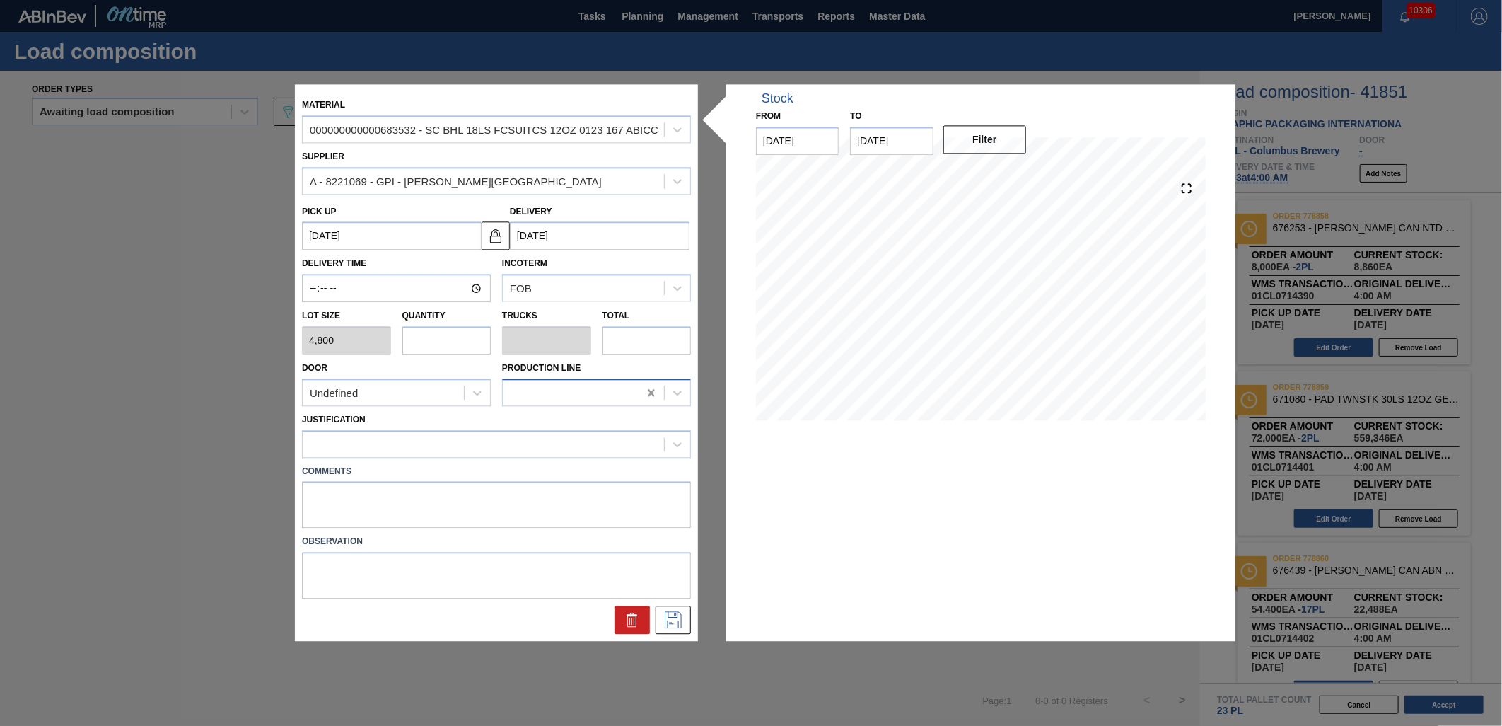
click at [639, 398] on div at bounding box center [651, 392] width 25 height 25
click at [504, 440] on div at bounding box center [483, 444] width 361 height 21
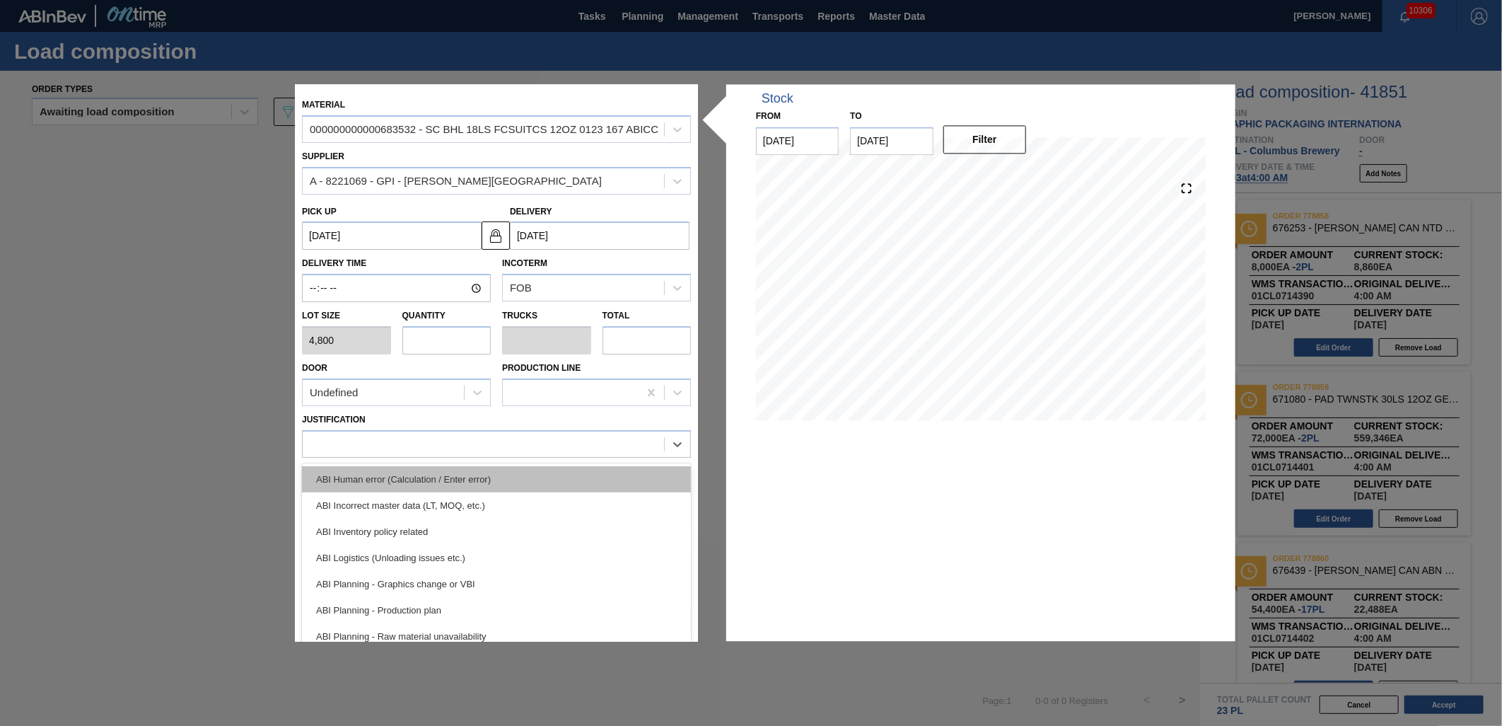
click at [472, 485] on div "ABI Human error (Calculation / Enter error)" at bounding box center [496, 479] width 389 height 26
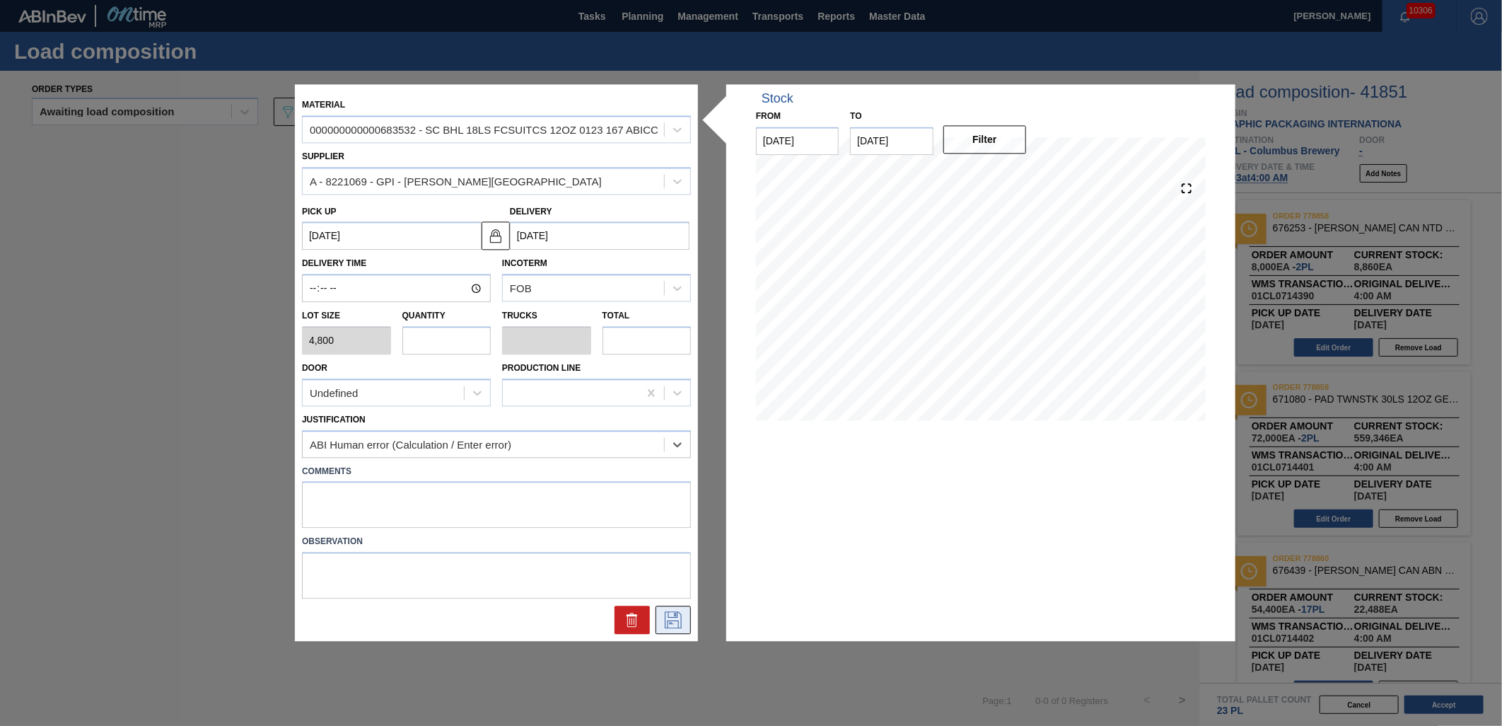
click at [682, 622] on icon at bounding box center [673, 620] width 23 height 17
drag, startPoint x: 641, startPoint y: 337, endPoint x: 621, endPoint y: 342, distance: 20.3
click at [641, 337] on input "text" at bounding box center [647, 340] width 89 height 28
click at [430, 343] on input "text" at bounding box center [446, 340] width 89 height 28
type input "1"
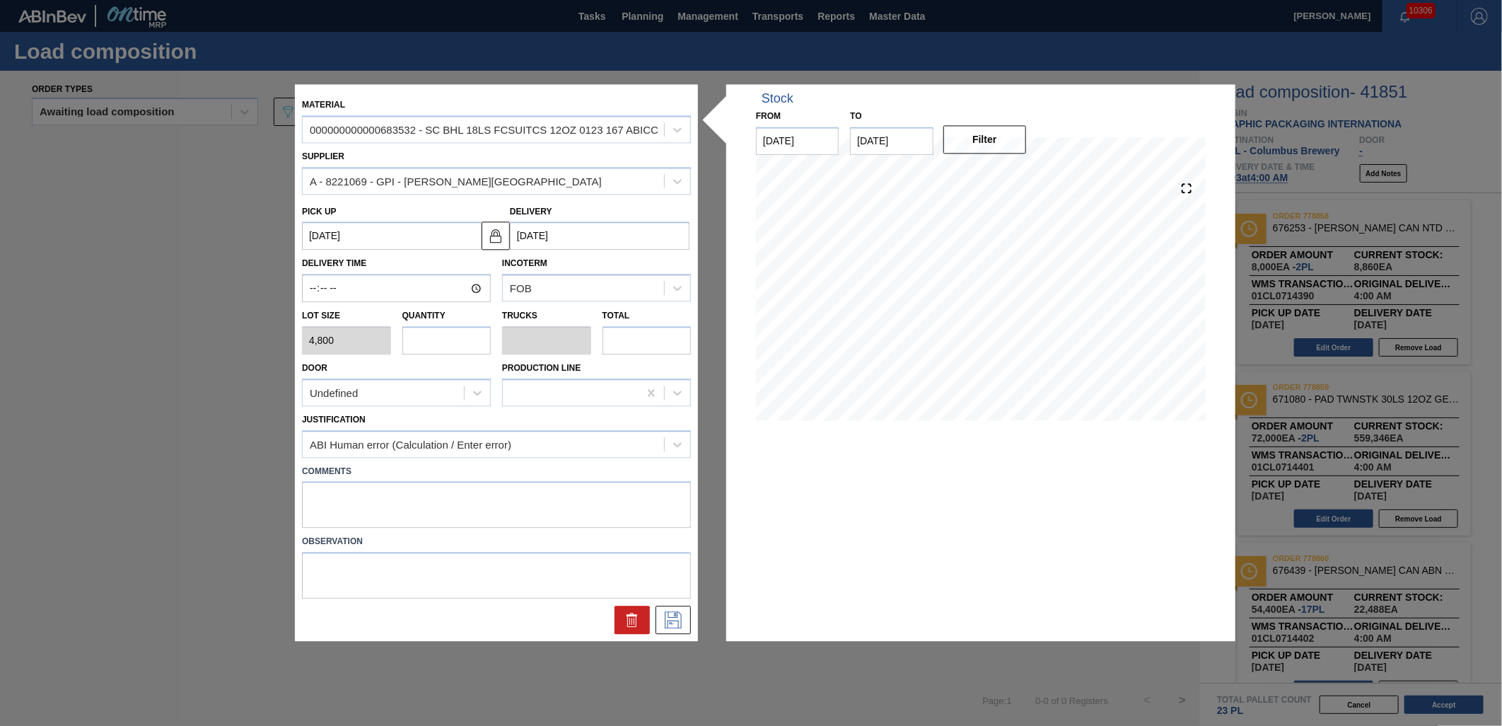
type input "0.038"
type input "4,800"
type input "1"
click at [676, 621] on icon at bounding box center [673, 620] width 23 height 17
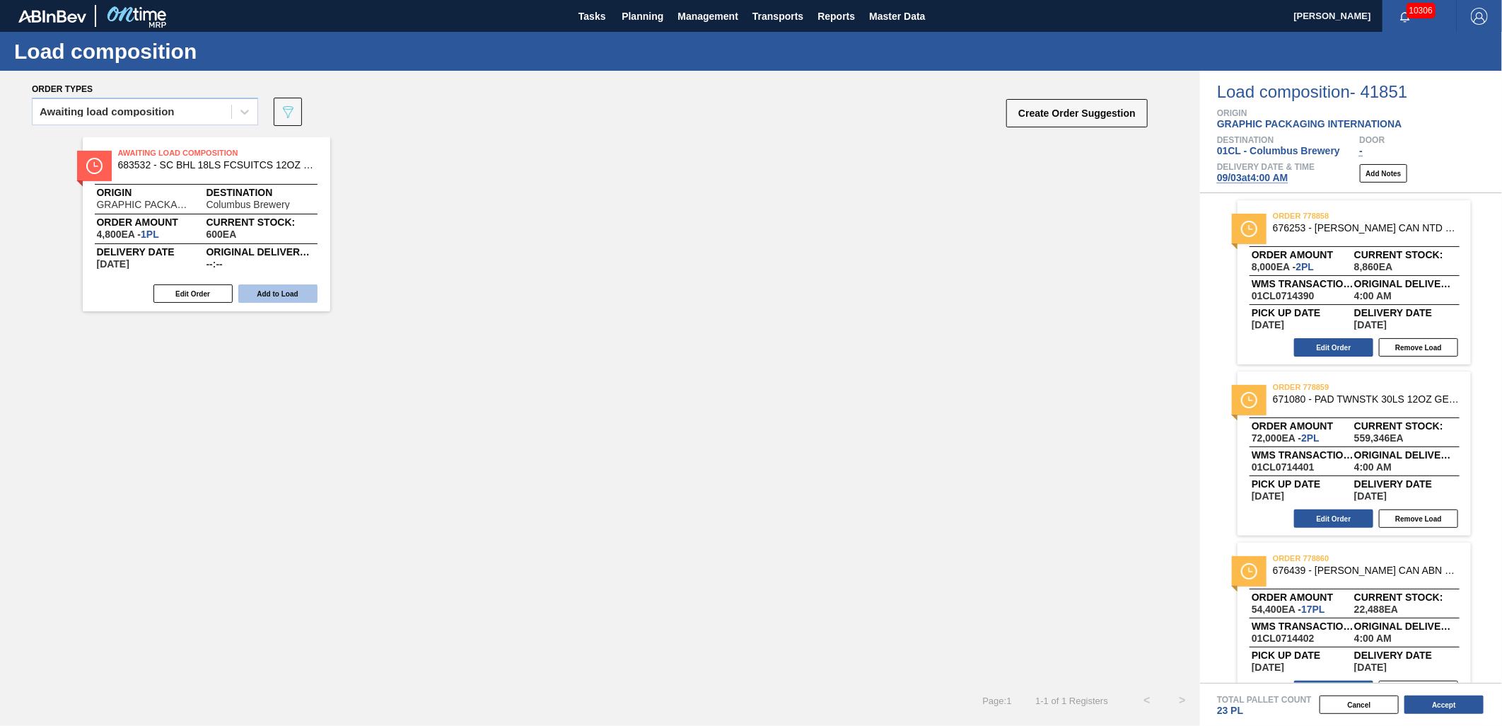
click at [252, 285] on button "Add to Load" at bounding box center [277, 293] width 79 height 18
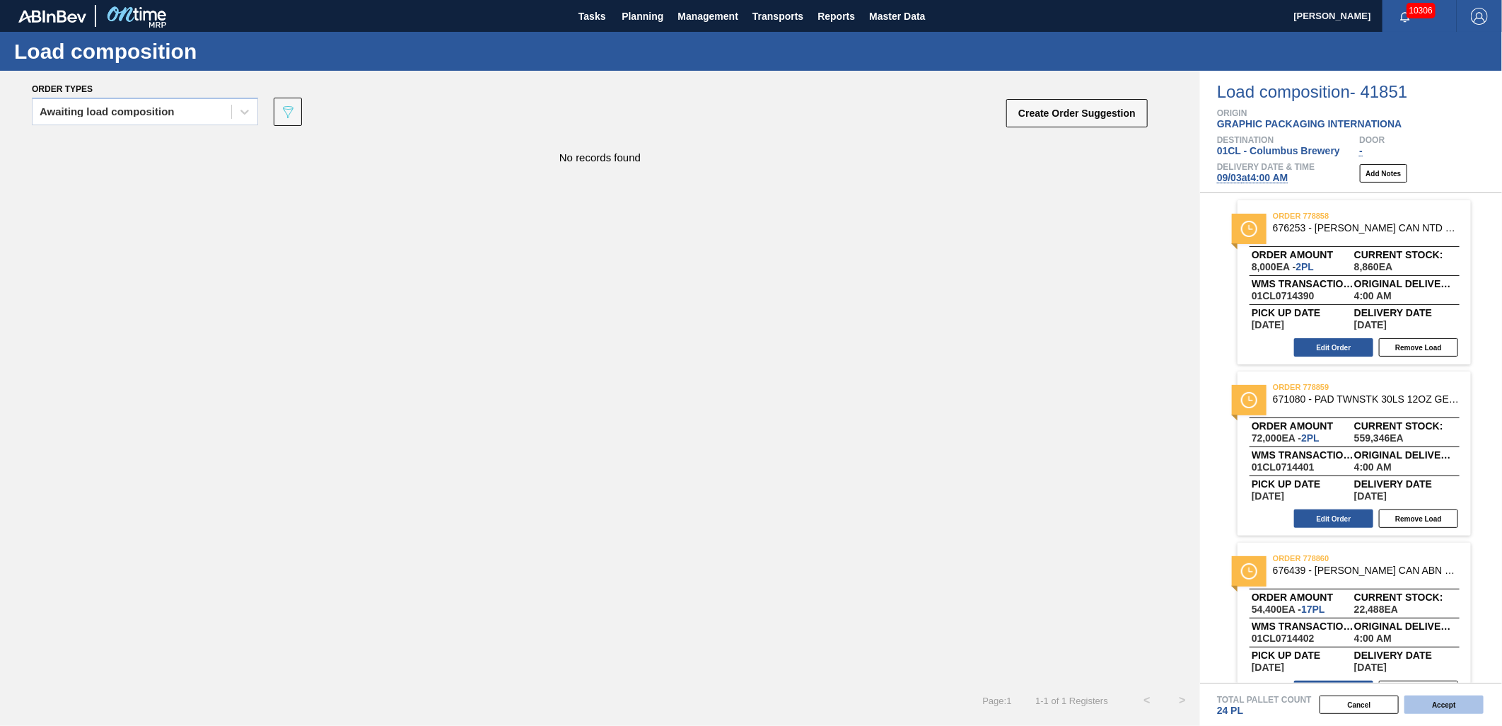
click at [1462, 709] on button "Accept" at bounding box center [1444, 704] width 79 height 18
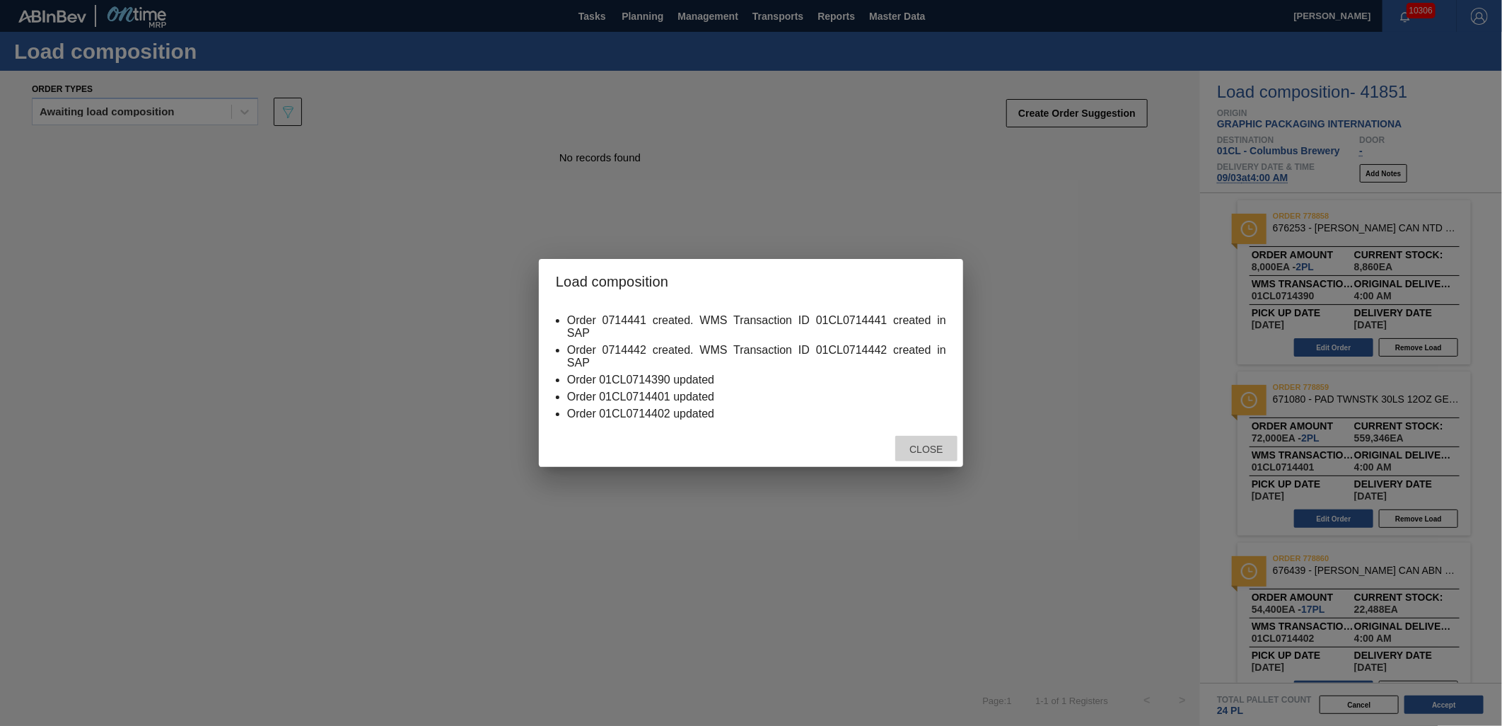
click at [929, 441] on div "Close" at bounding box center [926, 449] width 62 height 26
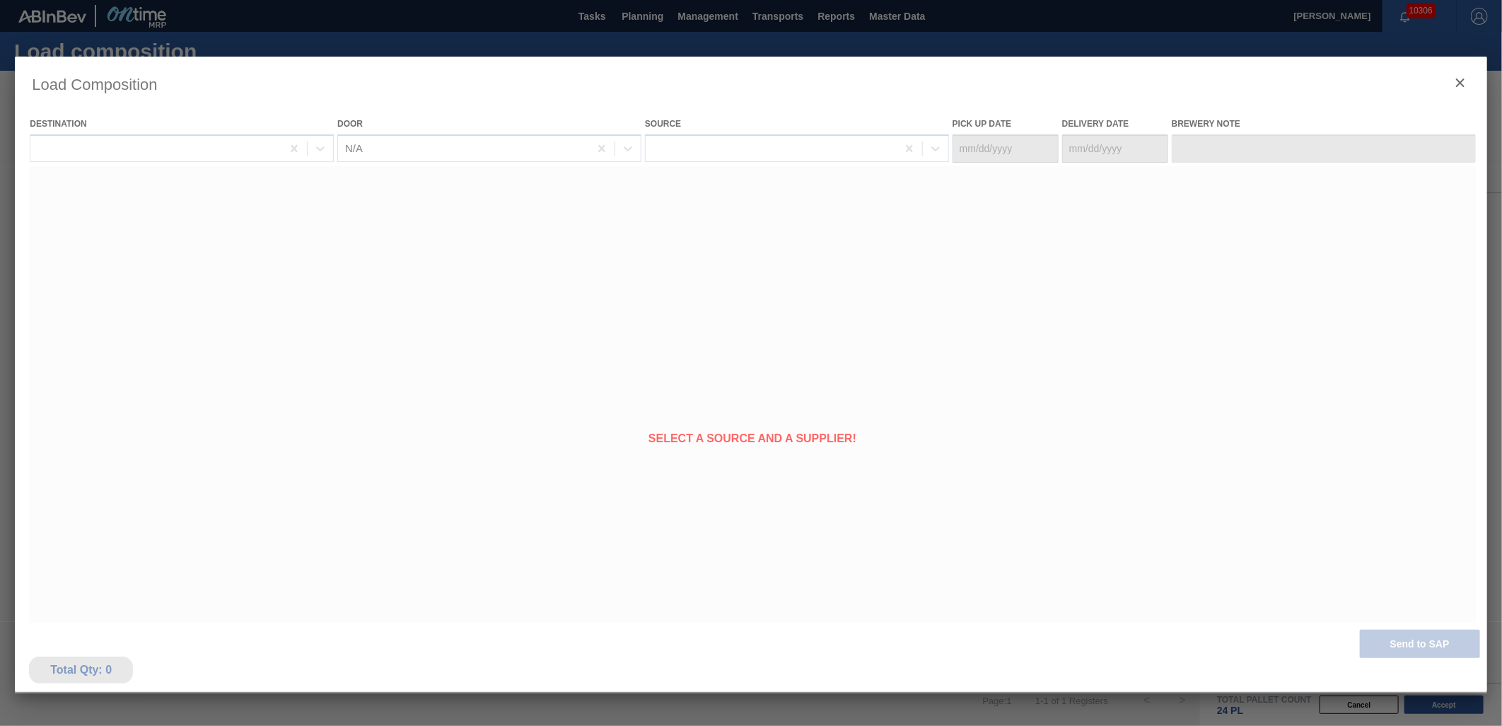
type Date "[DATE]"
